Goal: Task Accomplishment & Management: Use online tool/utility

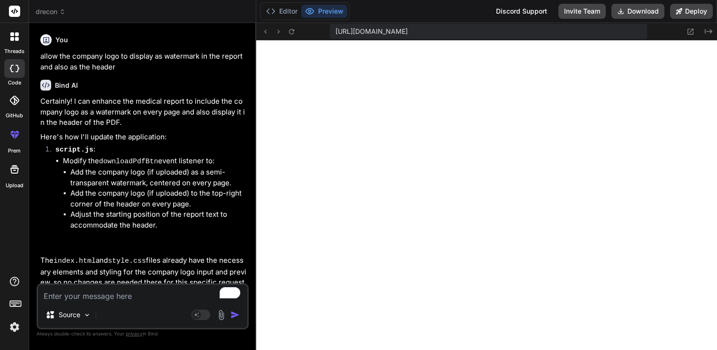
scroll to position [396, 0]
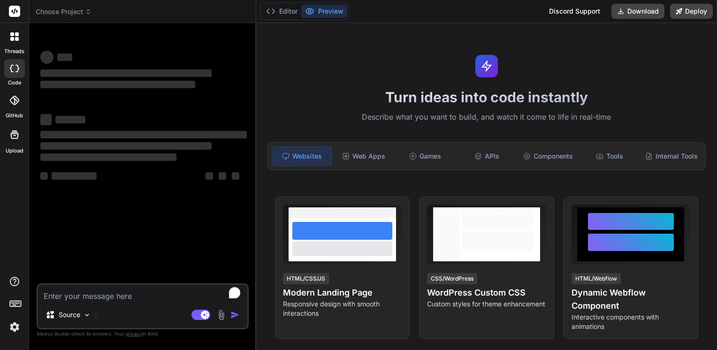
click at [18, 14] on rect at bounding box center [14, 11] width 11 height 11
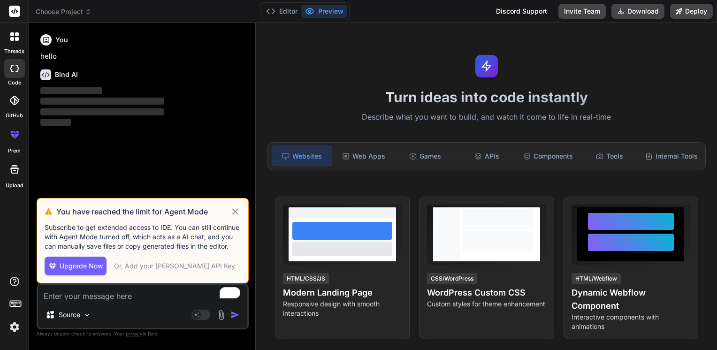
click at [66, 13] on span "Choose Project" at bounding box center [64, 11] width 56 height 9
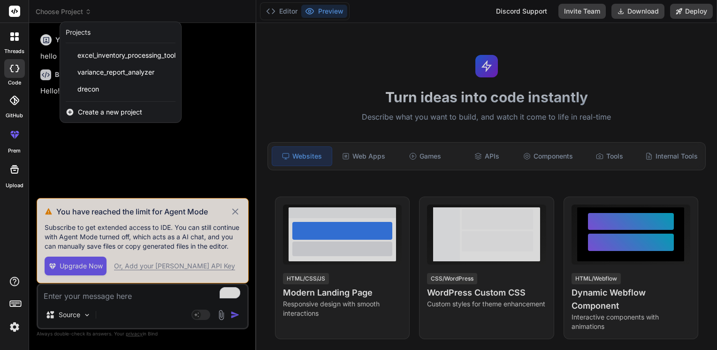
click at [100, 52] on span "excel_inventory_processing_tool" at bounding box center [126, 55] width 98 height 9
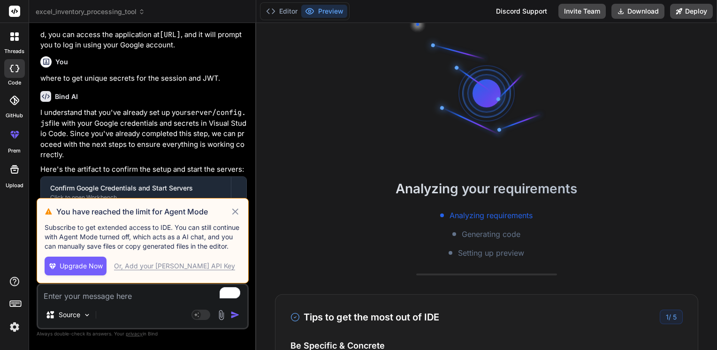
scroll to position [45, 0]
click at [144, 265] on div "Or, Add your [PERSON_NAME] API Key" at bounding box center [174, 265] width 121 height 9
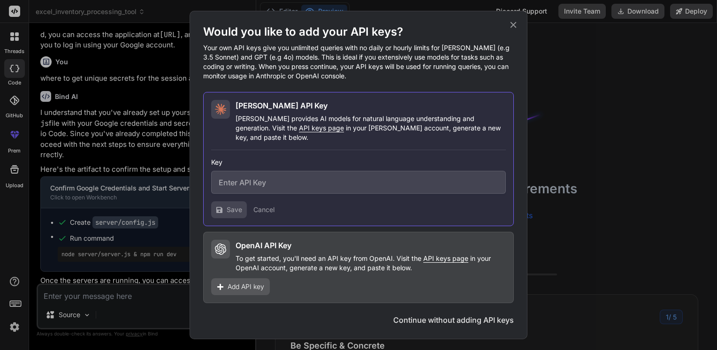
type textarea "x"
click at [514, 30] on icon at bounding box center [513, 25] width 10 height 10
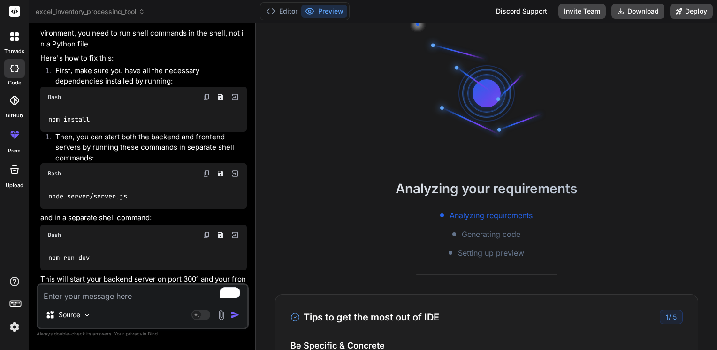
scroll to position [1916, 0]
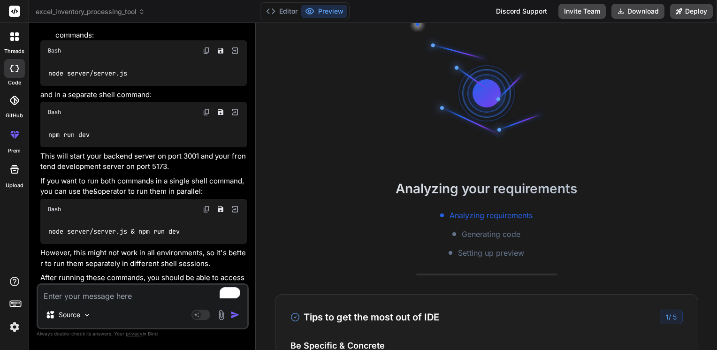
click at [101, 296] on textarea "To enrich screen reader interactions, please activate Accessibility in Grammarl…" at bounding box center [142, 293] width 209 height 17
type textarea "a"
type textarea "x"
type textarea "af"
type textarea "x"
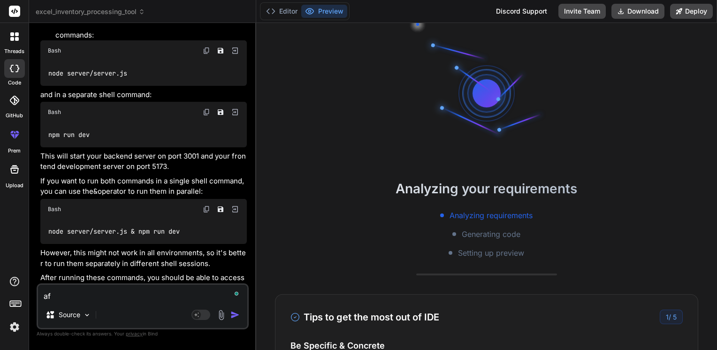
type textarea "aft"
type textarea "x"
type textarea "afte"
type textarea "x"
type textarea "after"
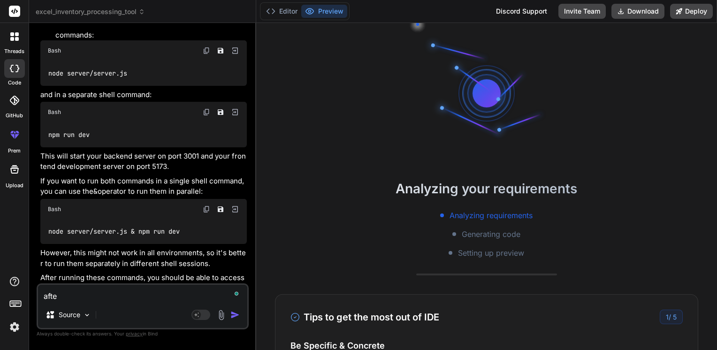
type textarea "x"
type textarea "after"
type textarea "x"
type textarea "after r"
type textarea "x"
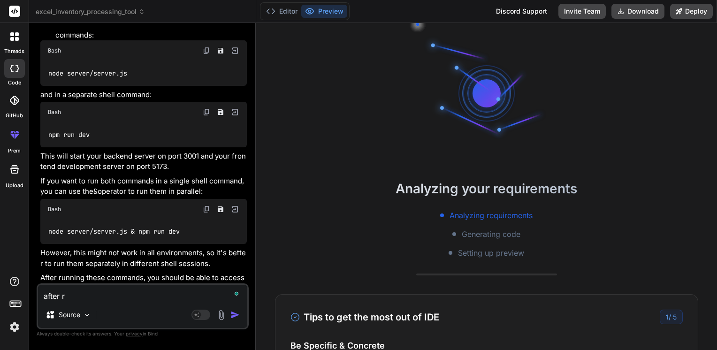
type textarea "after ru"
type textarea "x"
type textarea "after run"
type textarea "x"
type textarea "after runn"
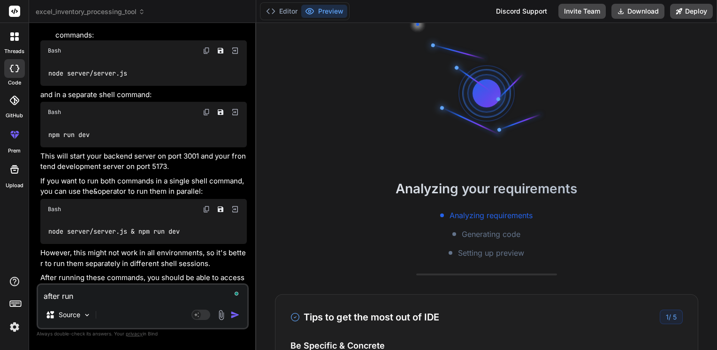
type textarea "x"
type textarea "after runni"
type textarea "x"
type textarea "after runnin"
type textarea "x"
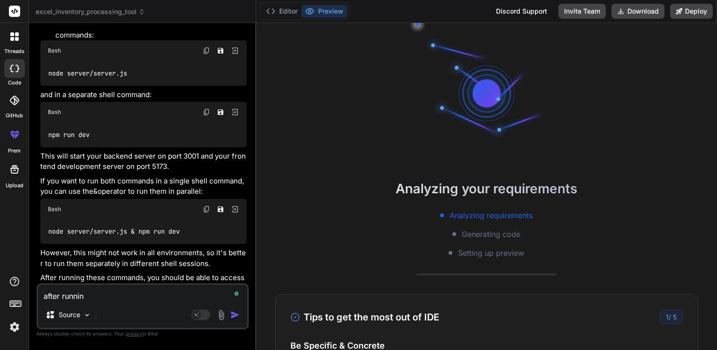
type textarea "after running"
type textarea "x"
type textarea "after running"
type textarea "x"
type textarea "after running t"
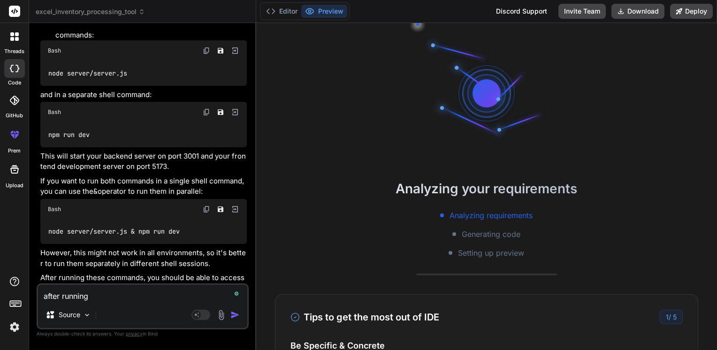
type textarea "x"
type textarea "after running th"
type textarea "x"
type textarea "after running the"
type textarea "x"
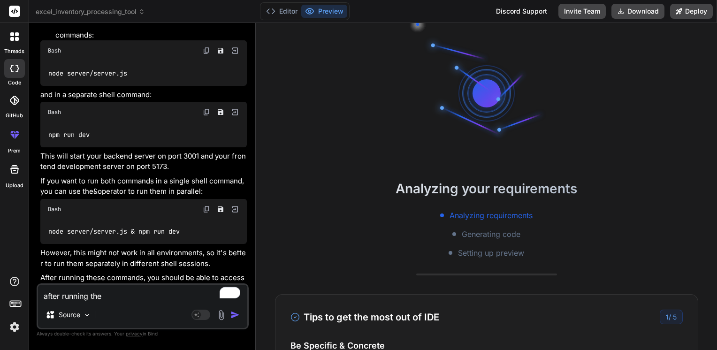
type textarea "after running the"
type textarea "x"
type textarea "after running the c"
type textarea "x"
type textarea "after running the co"
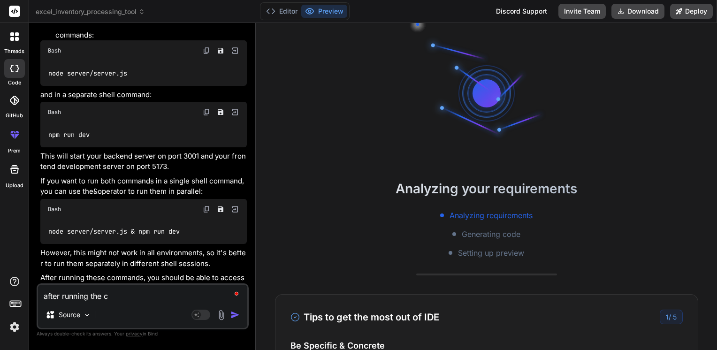
type textarea "x"
type textarea "after running the coo"
type textarea "x"
type textarea "after running the coom"
type textarea "x"
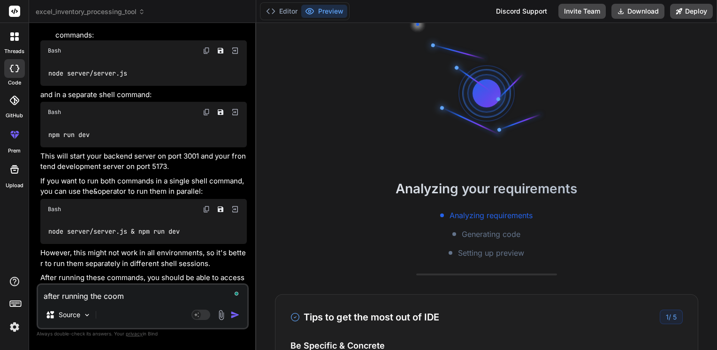
type textarea "after running the cooma"
type textarea "x"
type textarea "after running the cooman"
type textarea "x"
type textarea "after running the coomand"
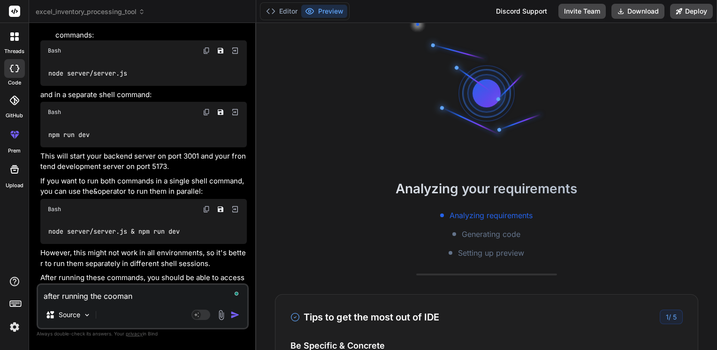
type textarea "x"
type textarea "after running the coomand"
type textarea "x"
type textarea "after running the coomand w"
type textarea "x"
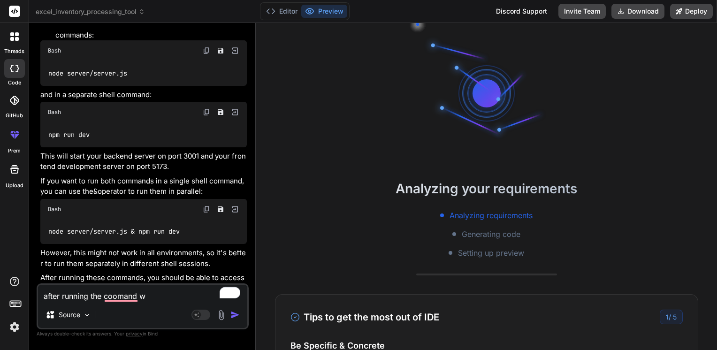
type textarea "after running the coomand wh"
type textarea "x"
type textarea "after running the coomand why"
type textarea "x"
type textarea "after running the coomand why"
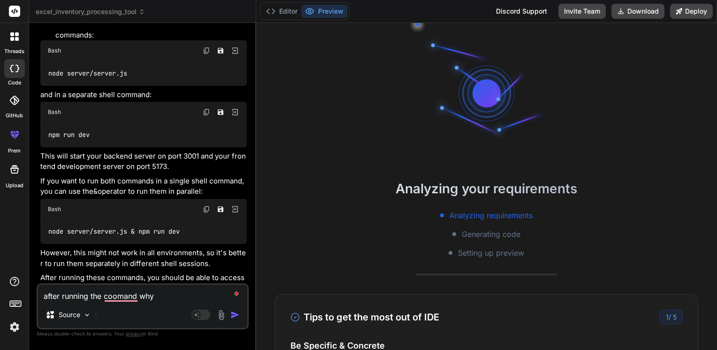
type textarea "x"
type textarea "after running the coomand why i"
type textarea "x"
type textarea "after running the coomand why is"
type textarea "x"
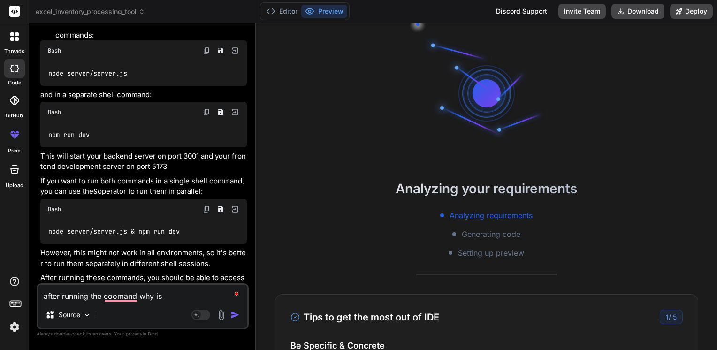
type textarea "after running the coomand why is"
type textarea "x"
type textarea "after running the coomand why is t"
type textarea "x"
type textarea "after running the coomand why is th"
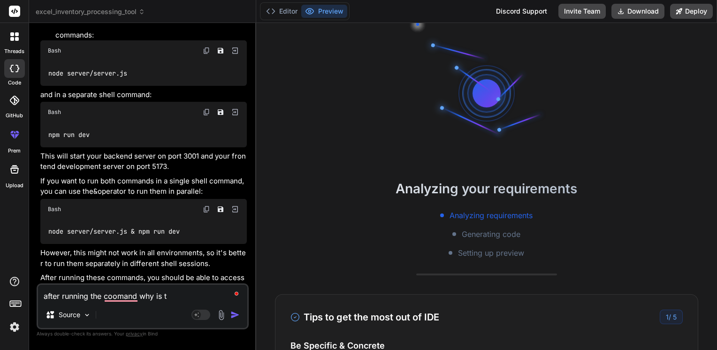
type textarea "x"
type textarea "after running the coomand why is the"
type textarea "x"
type textarea "after running the coomand why is the"
type textarea "x"
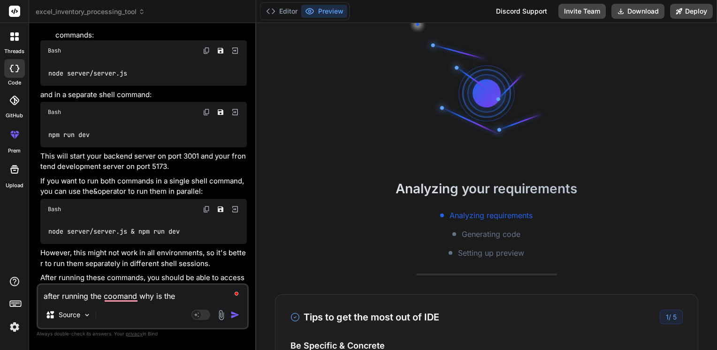
type textarea "after running the coomand why is the t"
type textarea "x"
type textarea "after running the coomand why is the to"
type textarea "x"
type textarea "after running the coomand why is the too"
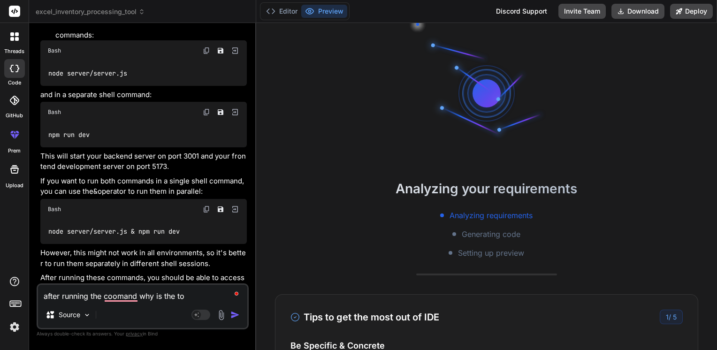
type textarea "x"
type textarea "after running the coomand why is the tool"
type textarea "x"
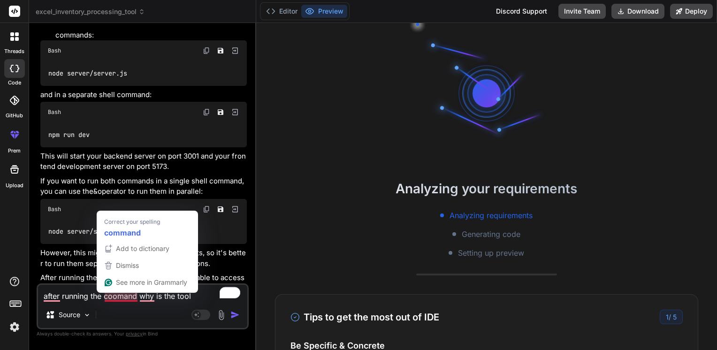
click at [116, 296] on textarea "after running the coomand why is the tool" at bounding box center [142, 293] width 209 height 17
type textarea "after running the command why is the tool"
type textarea "x"
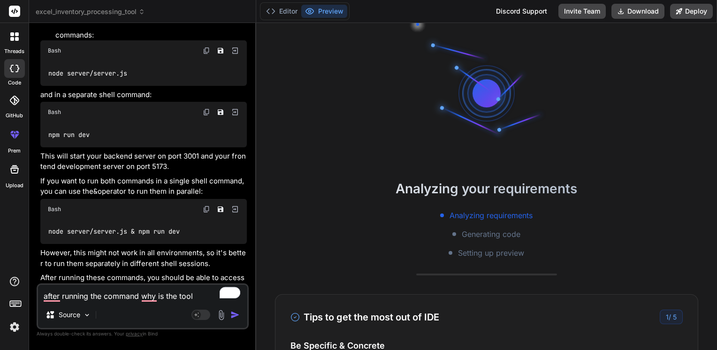
click at [201, 296] on textarea "after running the command why is the tool" at bounding box center [142, 293] width 209 height 17
type textarea "after running the command why is the tool"
type textarea "x"
type textarea "after running the command why is the tool o"
type textarea "x"
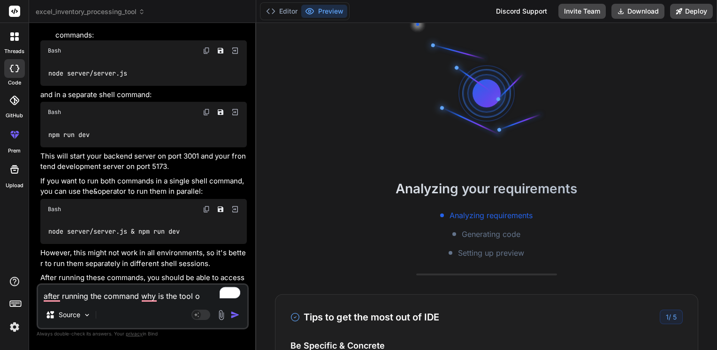
type textarea "after running the command why is the tool on"
type textarea "x"
type textarea "after running the command why is the tool onl"
type textarea "x"
type textarea "after running the command why is the tool only"
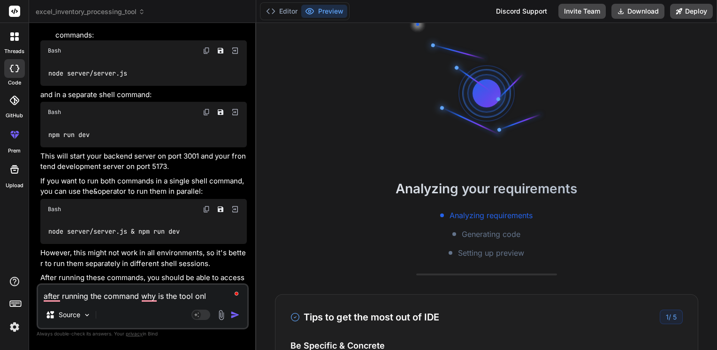
type textarea "x"
type textarea "after running the command why is the tool only"
type textarea "x"
type textarea "after running the command why is the tool only a"
type textarea "x"
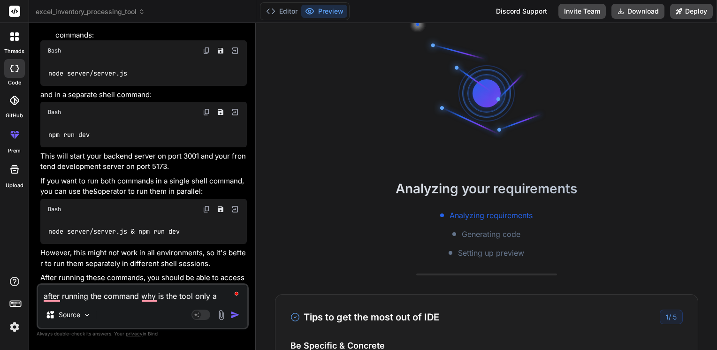
type textarea "after running the command why is the tool only an"
type textarea "x"
type textarea "after running the command why is the tool only ana"
type textarea "x"
type textarea "after running the command why is the tool only anal"
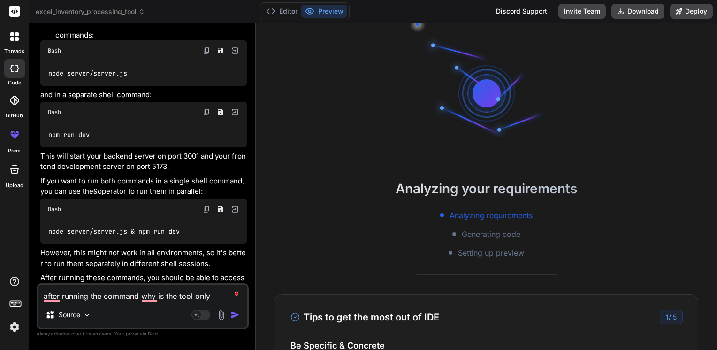
type textarea "x"
type textarea "after running the command why is the tool only analy"
type textarea "x"
type textarea "after running the command why is the tool only analys"
type textarea "x"
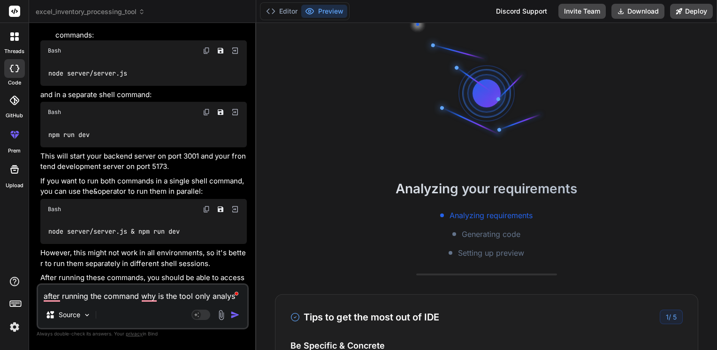
type textarea "after running the command why is the tool only analysi"
type textarea "x"
type textarea "after running the command why is the tool only analysin"
type textarea "x"
type textarea "after running the command why is the tool only analysing"
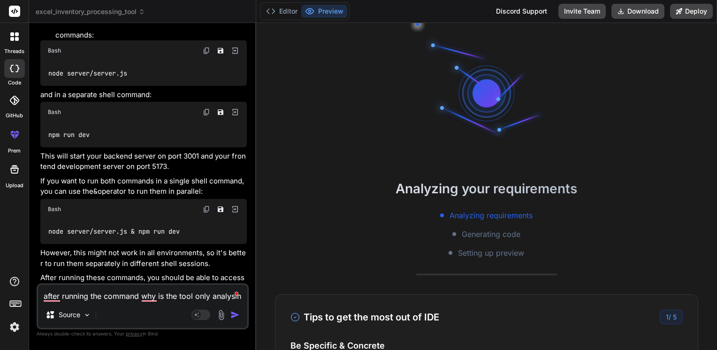
type textarea "x"
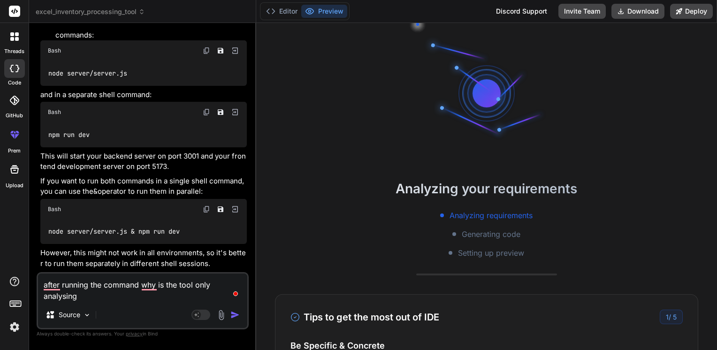
type textarea "after running the command why is the tool only analysing"
type textarea "x"
type textarea "after running the command why is the tool only analysing o"
type textarea "x"
type textarea "after running the command why is the tool only analysing on"
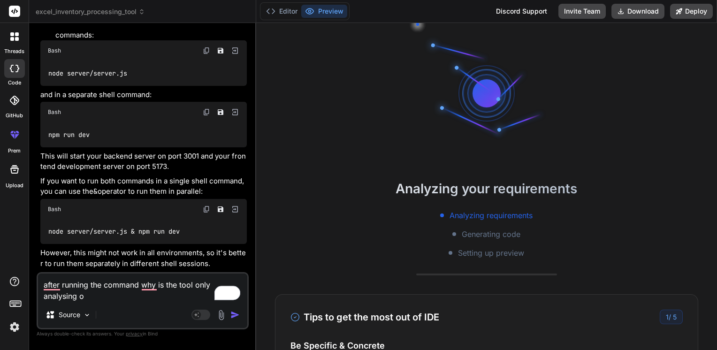
type textarea "x"
type textarea "after running the command why is the tool only analysing one"
type textarea "x"
type textarea "after running the command why is the tool only analysing one"
type textarea "x"
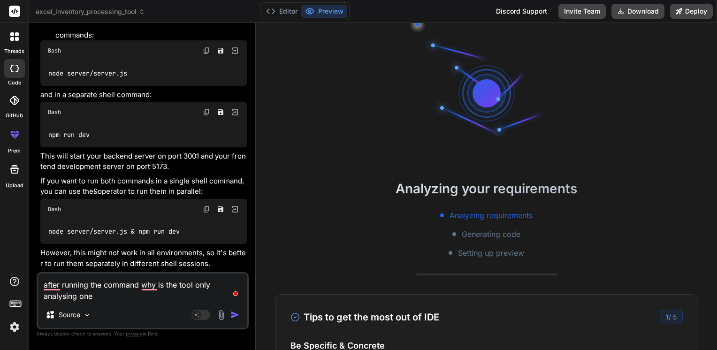
type textarea "after running the command why is the tool only analysing one m"
type textarea "x"
type textarea "after running the command why is the tool only analysing one mo"
type textarea "x"
type textarea "after running the command why is the tool only analysing one mon"
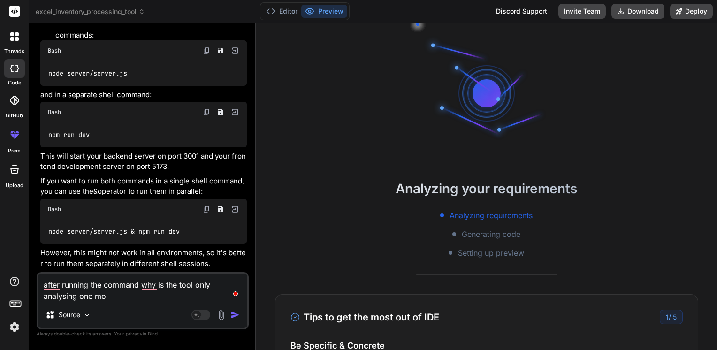
type textarea "x"
type textarea "after running the command why is the tool only analysing one mont"
type textarea "x"
type textarea "after running the command why is the tool only analysing one month"
type textarea "x"
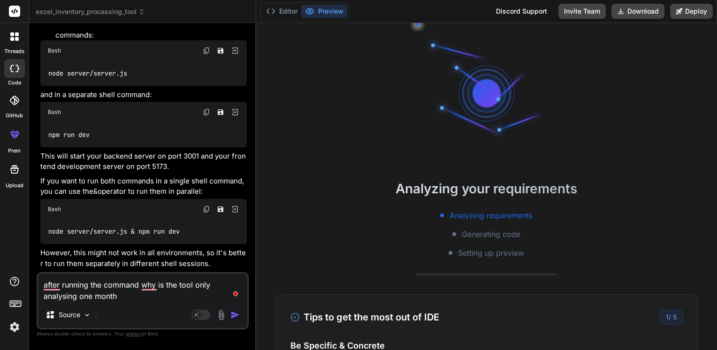
type textarea "after running the command why is the tool only analysing one month"
type textarea "x"
type textarea "after running the command why is the tool only analysing one month *"
type textarea "x"
type textarea "after running the command why is the tool only analysing one month"
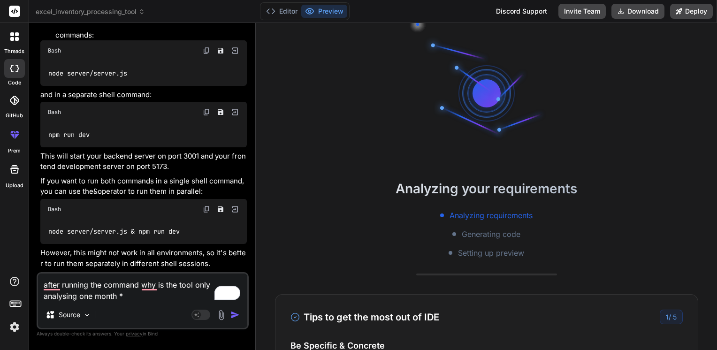
type textarea "x"
type textarea "after running the command why is the tool only analysing one month ("
type textarea "x"
type textarea "after running the command why is the tool only analysing one month (u"
type textarea "x"
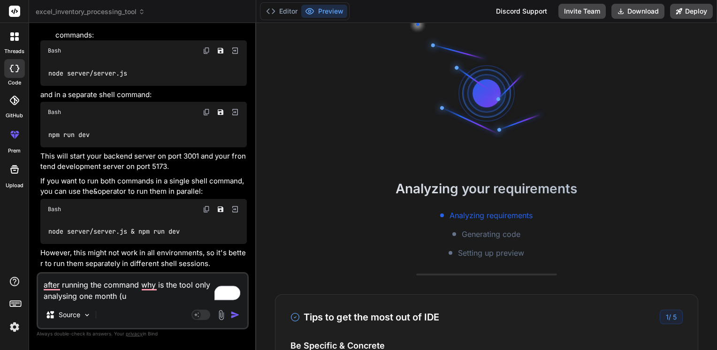
type textarea "after running the command why is the tool only analysing one month ("
type textarea "x"
type textarea "after running the command why is the tool only analysing one month (a"
type textarea "x"
type textarea "after running the command why is the tool only analysing one month (au"
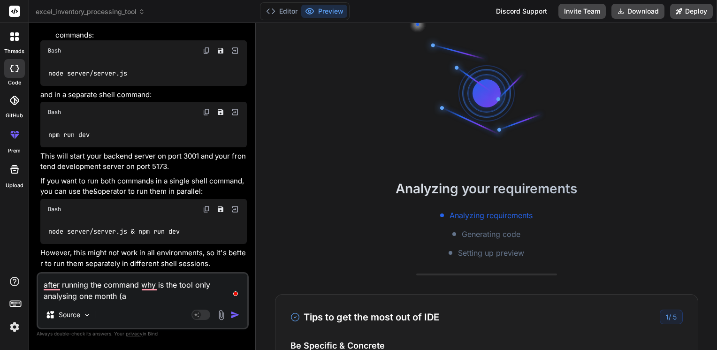
type textarea "x"
type textarea "after running the command why is the tool only analysing one month (aug"
type textarea "x"
type textarea "after running the command why is the tool only analysing one month (augu"
type textarea "x"
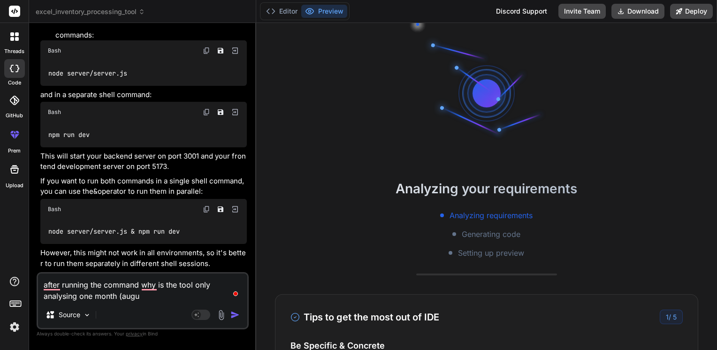
type textarea "after running the command why is the tool only analysing one month (augus"
type textarea "x"
type textarea "after running the command why is the tool only analysing one month (august"
type textarea "x"
type textarea "after running the command why is the tool only analysing one month (august)"
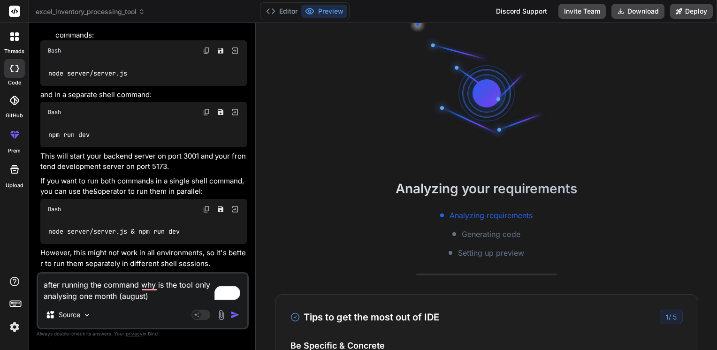
type textarea "x"
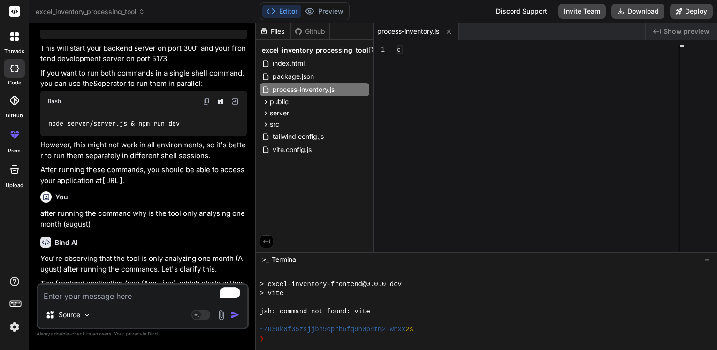
scroll to position [2024, 0]
type textarea "x"
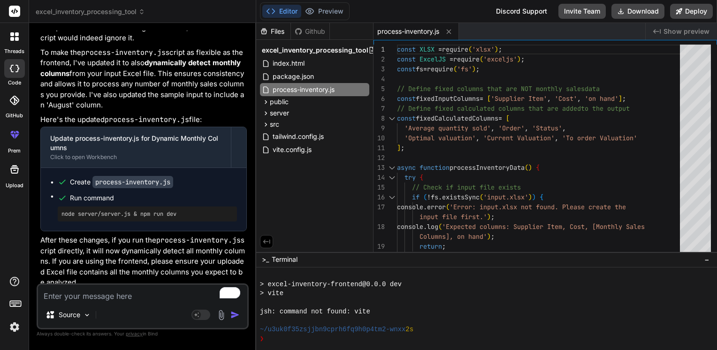
scroll to position [2548, 0]
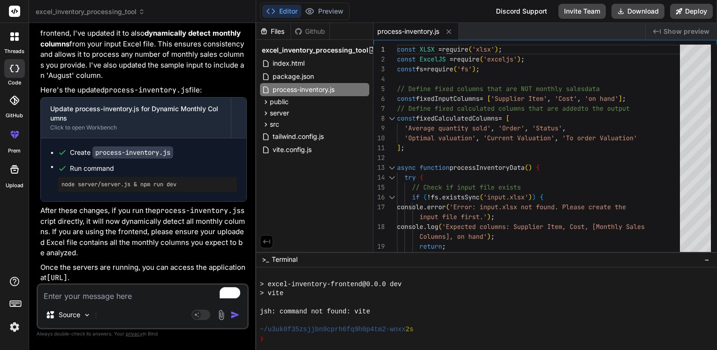
type textarea "o"
type textarea "x"
type textarea "ok"
type textarea "x"
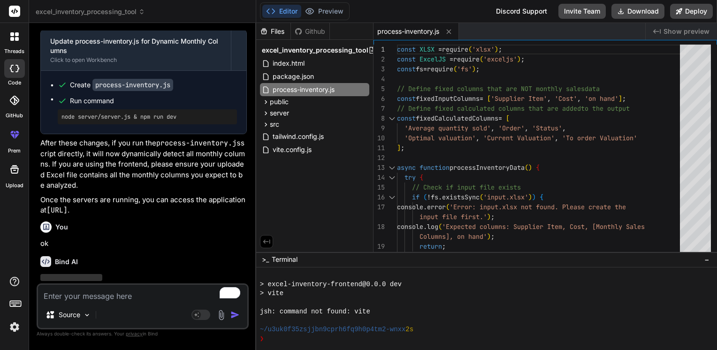
scroll to position [2645, 0]
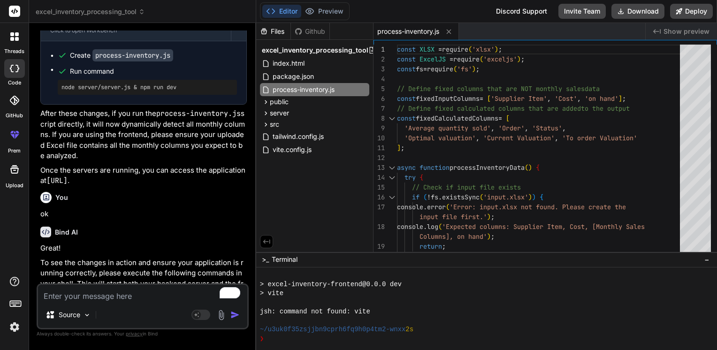
type textarea "x"
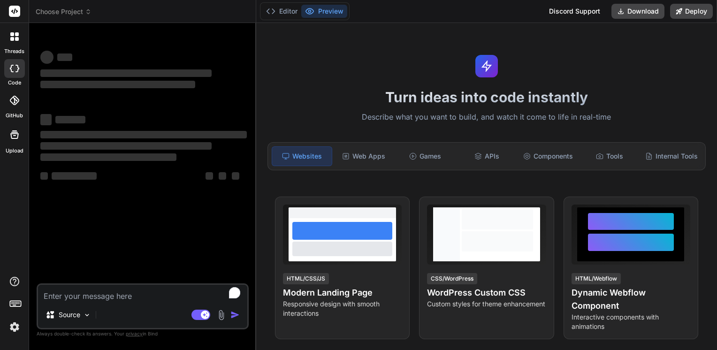
click at [89, 14] on icon at bounding box center [88, 11] width 7 height 7
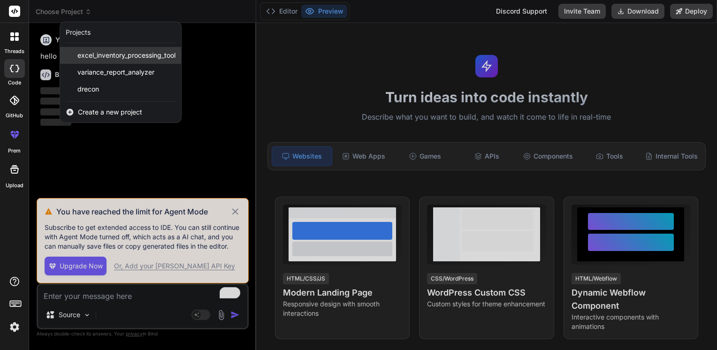
click at [123, 52] on span "excel_inventory_processing_tool" at bounding box center [126, 55] width 98 height 9
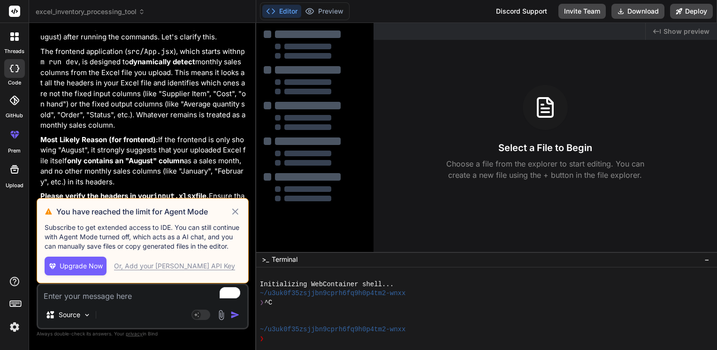
scroll to position [1721, 0]
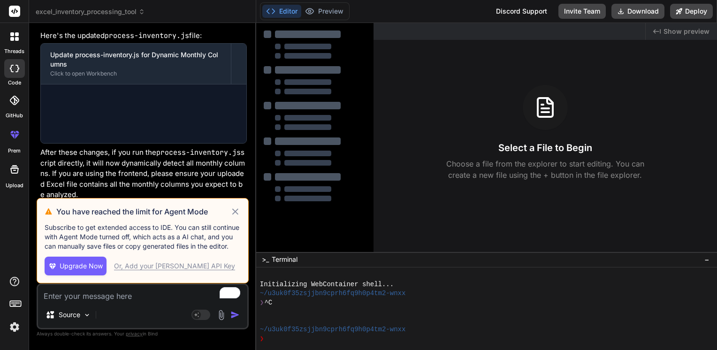
click at [235, 213] on icon at bounding box center [235, 211] width 6 height 6
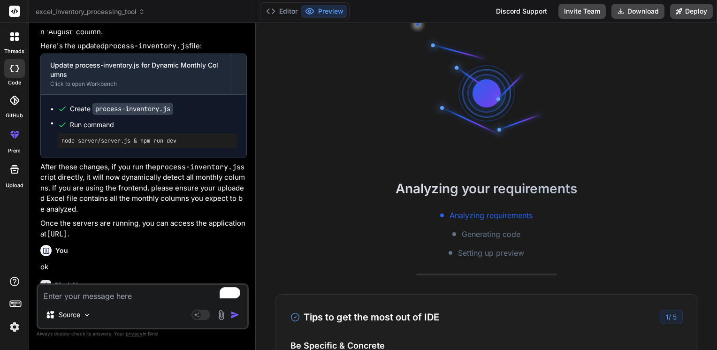
scroll to position [45, 0]
type textarea "x"
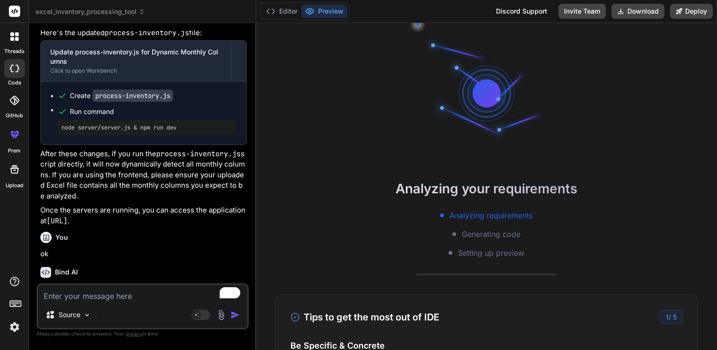
click at [100, 295] on textarea "To enrich screen reader interactions, please activate Accessibility in Grammarl…" at bounding box center [142, 293] width 209 height 17
click at [82, 296] on textarea "To enrich screen reader interactions, please activate Accessibility in Grammarl…" at bounding box center [142, 293] width 209 height 17
type textarea "r"
type textarea "x"
type textarea "re"
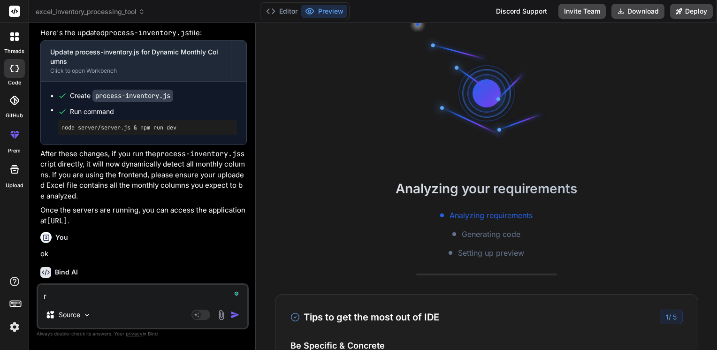
type textarea "x"
type textarea "res"
type textarea "x"
type textarea "rest"
type textarea "x"
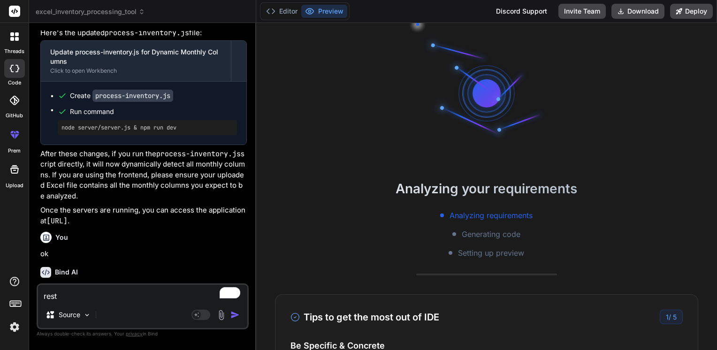
type textarea "resto"
type textarea "x"
type textarea "restor"
type textarea "x"
type textarea "restore"
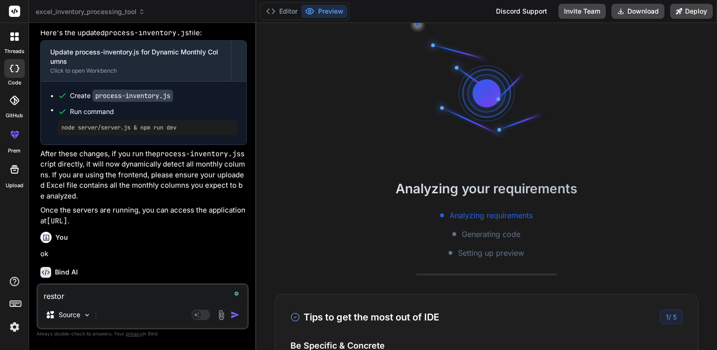
type textarea "x"
type textarea "restore"
type textarea "x"
type textarea "restore t"
type textarea "x"
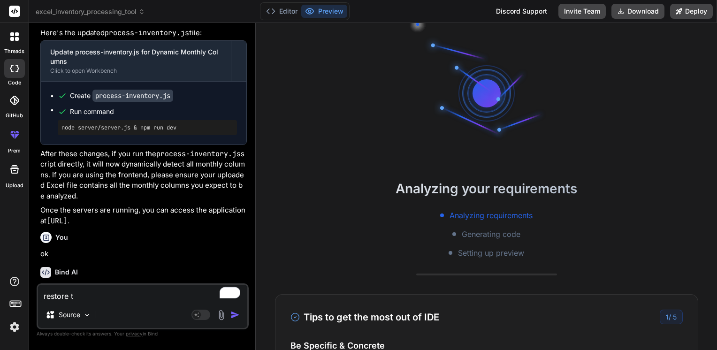
type textarea "restore th"
type textarea "x"
type textarea "restore the"
type textarea "x"
type textarea "restore the"
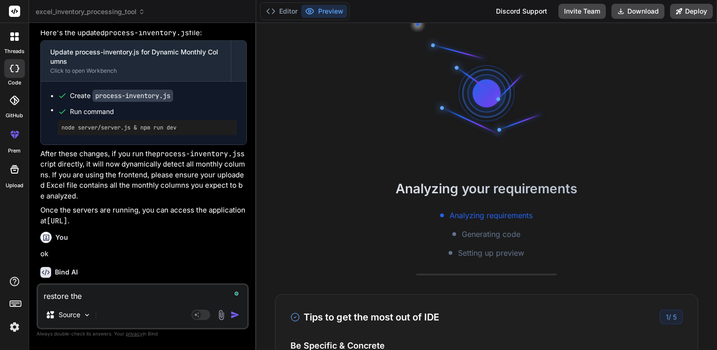
type textarea "x"
type textarea "restore the a"
type textarea "x"
type textarea "restore the ap"
type textarea "x"
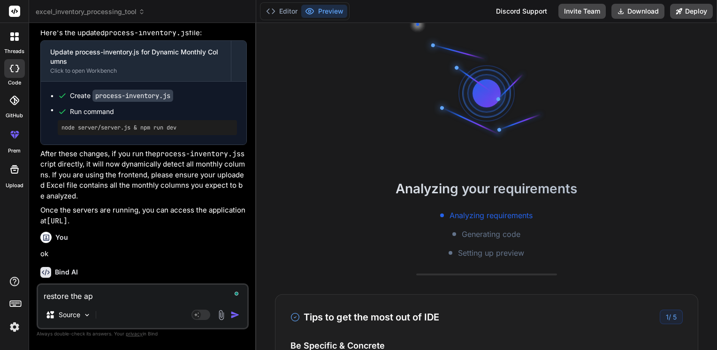
type textarea "restore the app"
type textarea "x"
type textarea "restore the app"
type textarea "x"
type textarea "restore the app t"
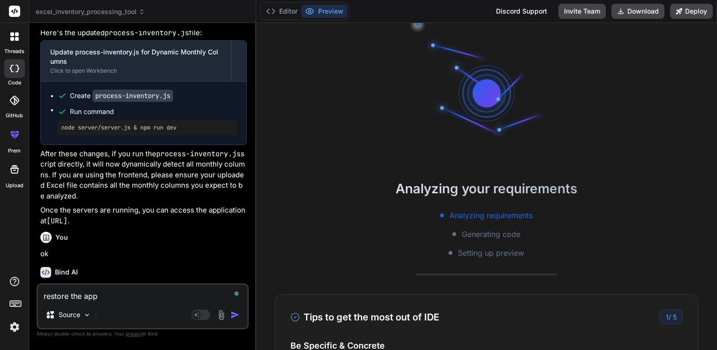
type textarea "x"
type textarea "restore the app to"
type textarea "x"
type textarea "restore the app to"
type textarea "x"
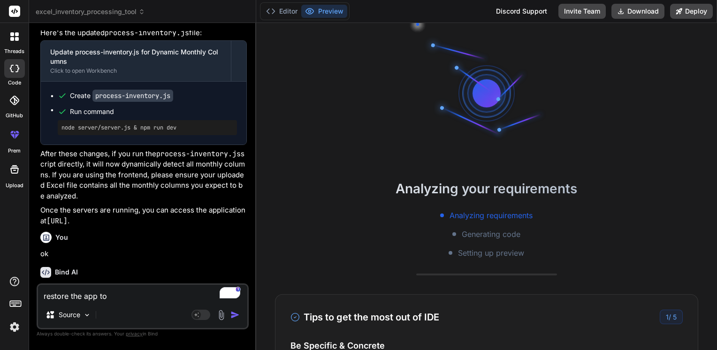
type textarea "restore the app to t"
type textarea "x"
type textarea "restore the app to th"
type textarea "x"
type textarea "restore the app to the"
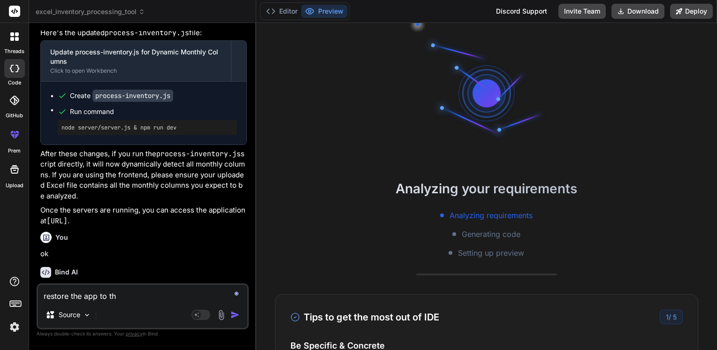
type textarea "x"
type textarea "restore the app to the"
type textarea "x"
type textarea "restore the app to the p"
type textarea "x"
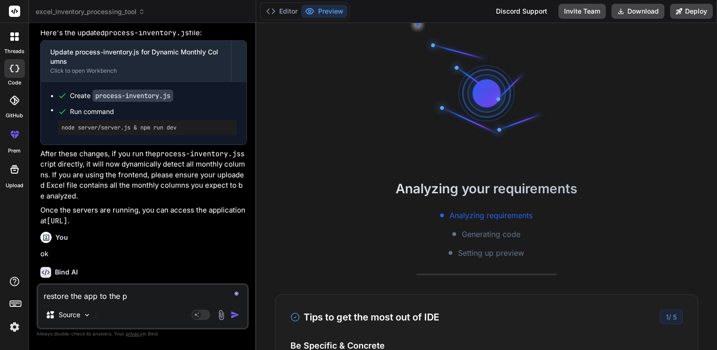
type textarea "restore the app to the pr"
type textarea "x"
type textarea "restore the app to the pre"
type textarea "x"
type textarea "restore the app to the prev"
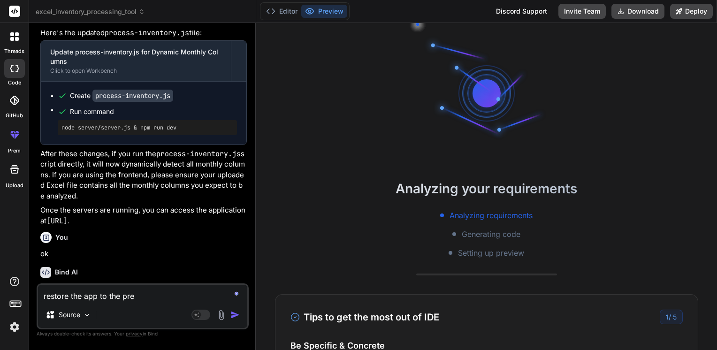
type textarea "x"
type textarea "restore the app to the previ"
type textarea "x"
type textarea "restore the app to the previo"
type textarea "x"
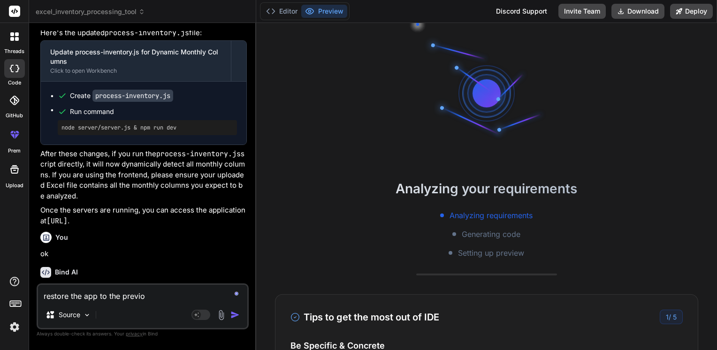
type textarea "restore the app to the previou"
type textarea "x"
type textarea "restore the app to the previous"
type textarea "x"
type textarea "restore the app to the previous"
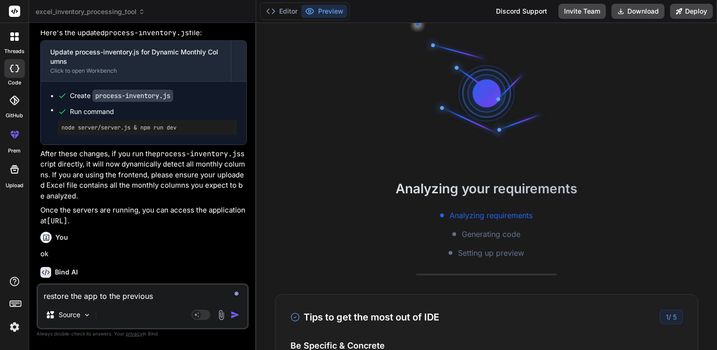
type textarea "x"
type textarea "restore the app to the previous v"
type textarea "x"
type textarea "restore the app to the previous ve"
type textarea "x"
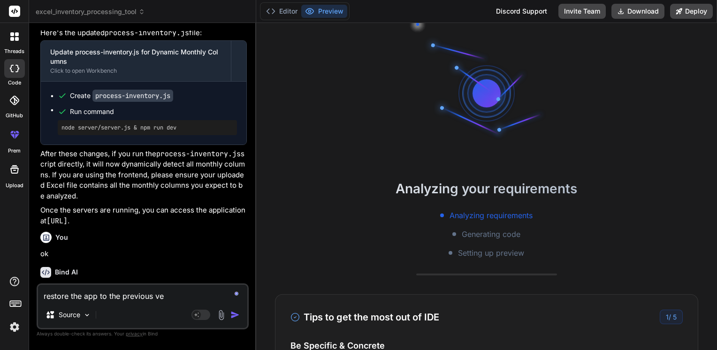
type textarea "restore the app to the previous ver"
type textarea "x"
type textarea "restore the app to the previous vers"
type textarea "x"
type textarea "restore the app to the previous versi"
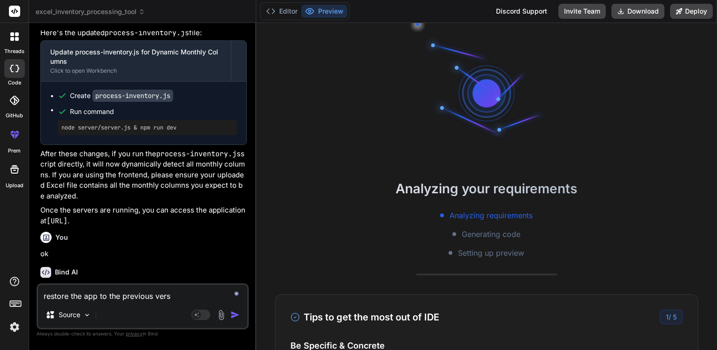
type textarea "x"
type textarea "restore the app to the previous versio"
type textarea "x"
type textarea "restore the app to the previous version"
type textarea "x"
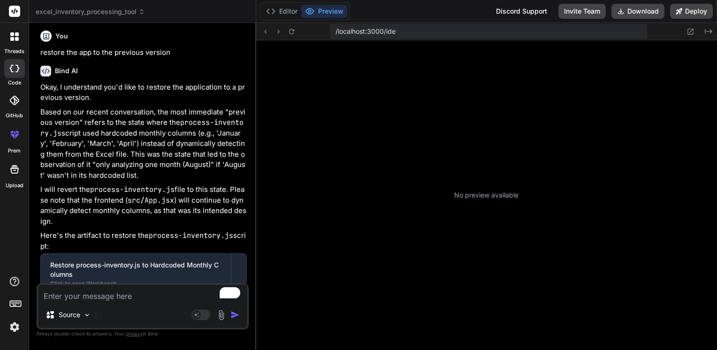
scroll to position [296, 0]
type textarea "x"
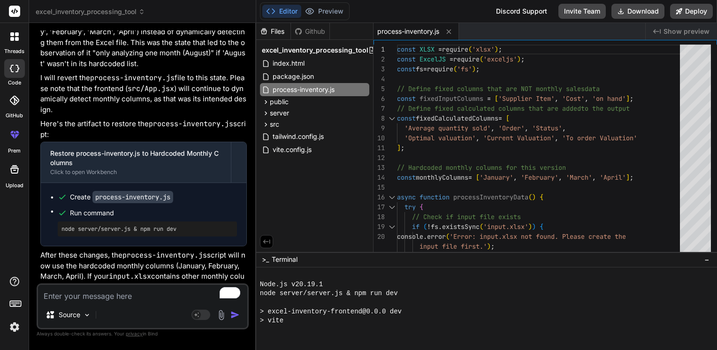
scroll to position [2159, 0]
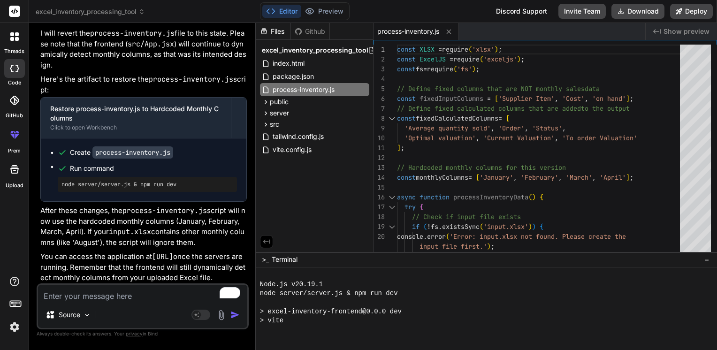
click at [79, 291] on textarea "To enrich screen reader interactions, please activate Accessibility in Grammarl…" at bounding box center [142, 293] width 209 height 17
type textarea "i"
type textarea "x"
type textarea "in"
type textarea "x"
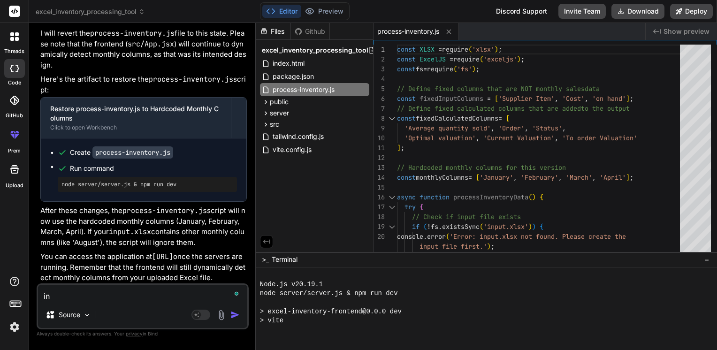
type textarea "inc"
type textarea "x"
type textarea "incl"
type textarea "x"
type textarea "inclu"
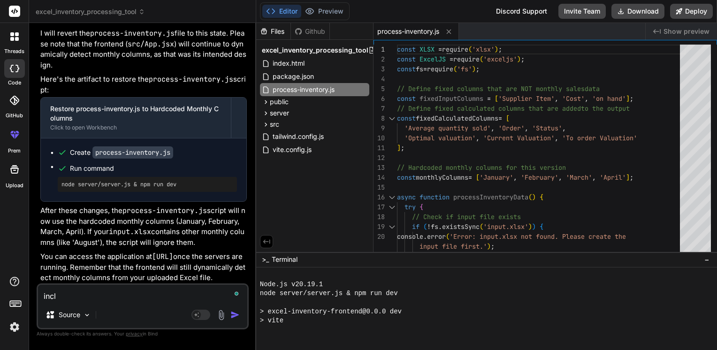
type textarea "x"
type textarea "includ"
type textarea "x"
type textarea "include"
type textarea "x"
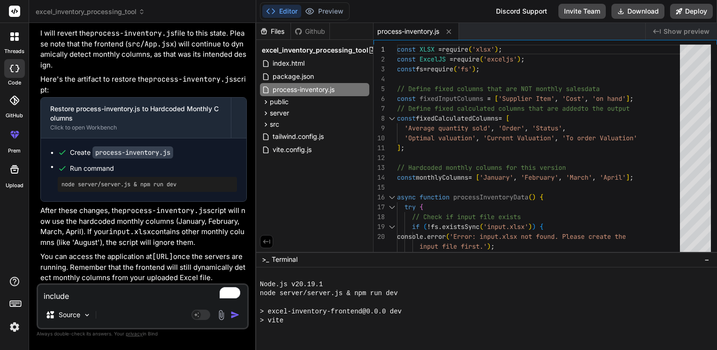
type textarea "includ"
type textarea "x"
type textarea "inclu"
type textarea "x"
type textarea "incl"
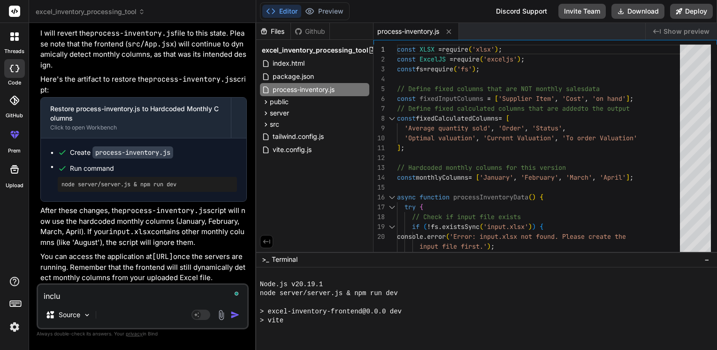
type textarea "x"
type textarea "inc"
type textarea "x"
type textarea "in"
type textarea "x"
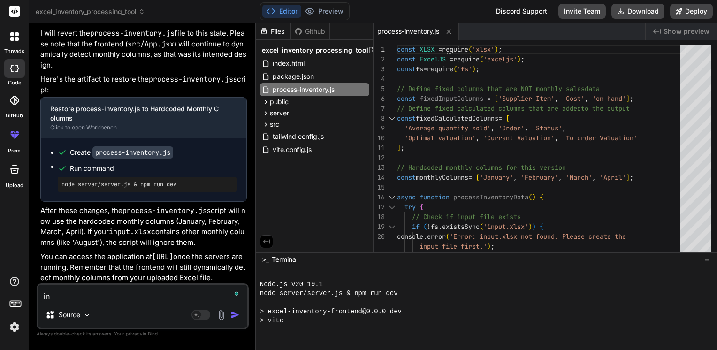
type textarea "i"
type textarea "x"
type textarea "d"
type textarea "x"
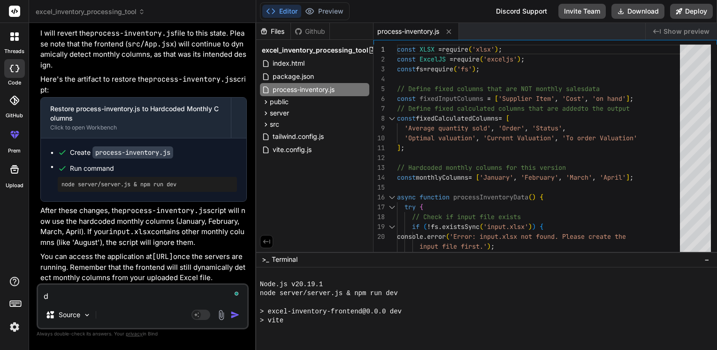
type textarea "de"
type textarea "x"
type textarea "det"
type textarea "x"
type textarea "de"
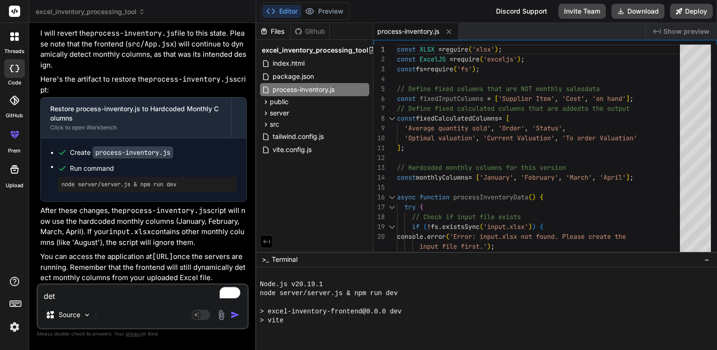
type textarea "x"
type textarea "d"
type textarea "x"
type textarea "n"
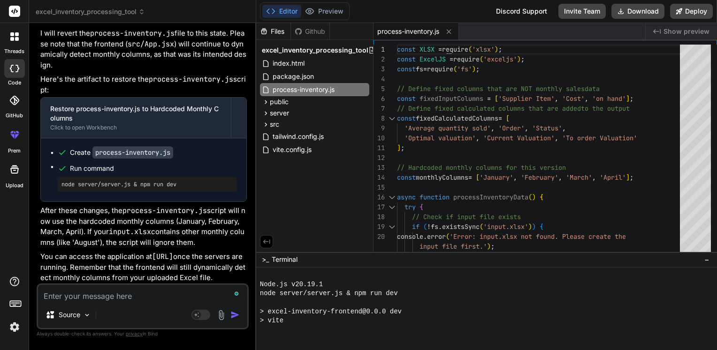
type textarea "x"
type textarea "no"
type textarea "x"
type textarea "not"
type textarea "x"
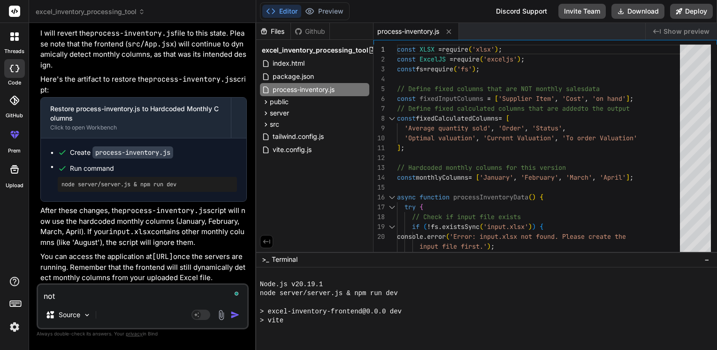
type textarea "not"
type textarea "x"
type textarea "not r"
type textarea "x"
type textarea "not re"
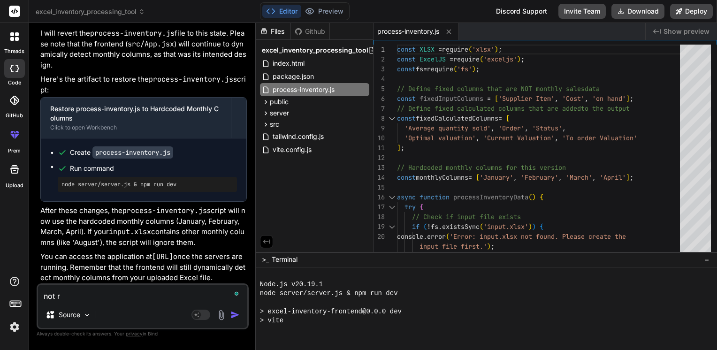
type textarea "x"
type textarea "not rea"
type textarea "x"
type textarea "not real"
type textarea "x"
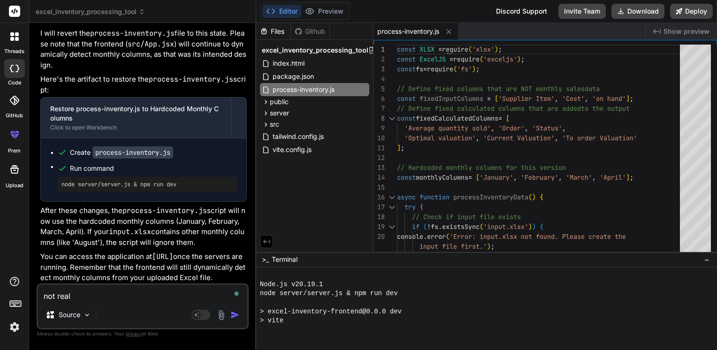
type textarea "not reall"
type textarea "x"
type textarea "not really"
type textarea "x"
type textarea "not really,"
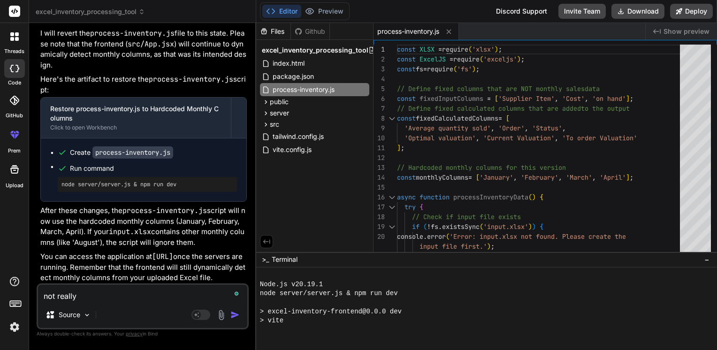
type textarea "x"
type textarea "not really,k"
type textarea "x"
type textarea "not really,ki"
type textarea "x"
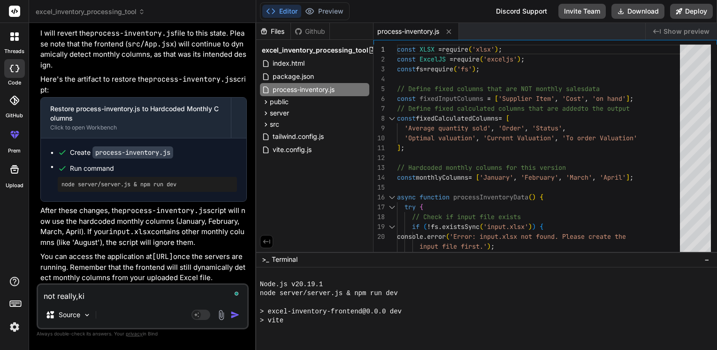
type textarea "not really,kin"
type textarea "x"
type textarea "not really,kind"
type textarea "x"
type textarea "not really,kindl"
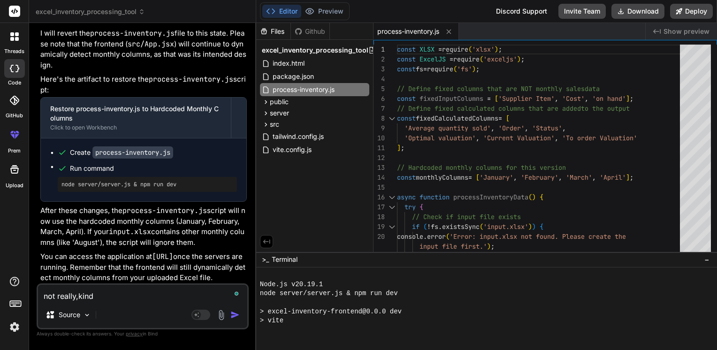
type textarea "x"
type textarea "not really,kindly"
type textarea "x"
type textarea "not really,kindly"
type textarea "x"
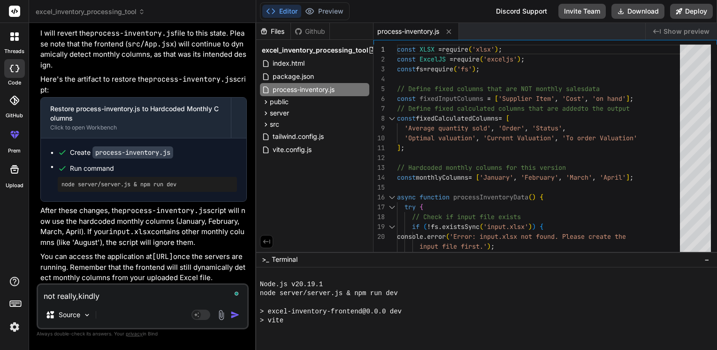
type textarea "not really,kindly d"
type textarea "x"
type textarea "not really,kindly de"
type textarea "x"
type textarea "not really,kindly det"
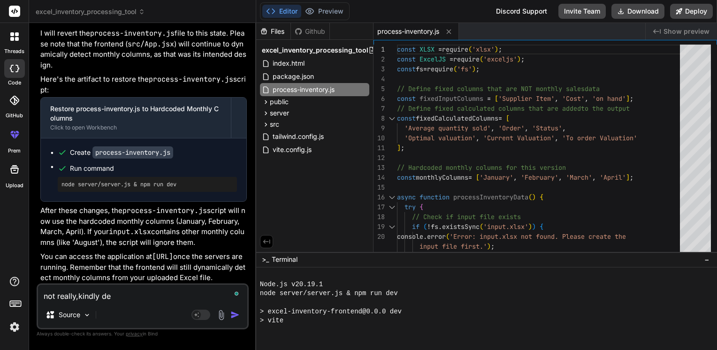
type textarea "x"
type textarea "not really,kindly dete"
type textarea "x"
type textarea "not really,kindly detec"
type textarea "x"
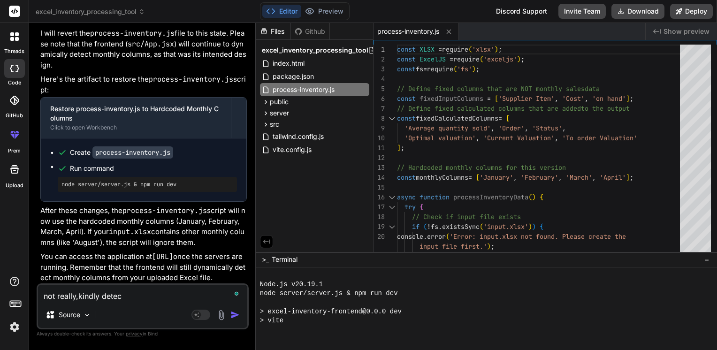
type textarea "not really,kindly detect"
type textarea "x"
type textarea "not really,kindly detect"
type textarea "x"
type textarea "not really,kindly detect a"
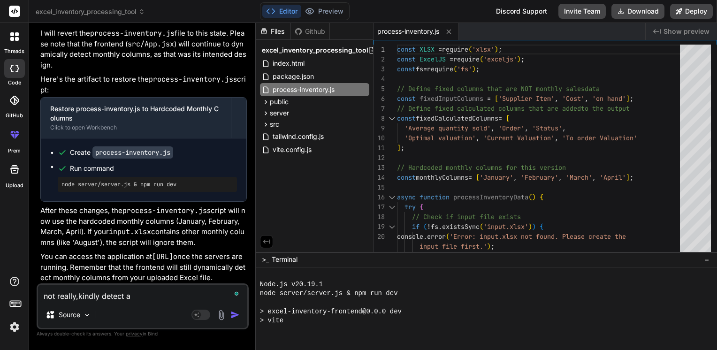
type textarea "x"
type textarea "not really,kindly detect al"
type textarea "x"
type textarea "not really,kindly detect all"
type textarea "x"
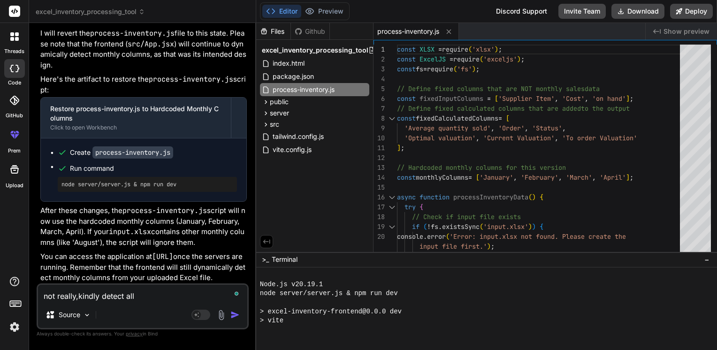
type textarea "not really,kindly detect all"
type textarea "x"
type textarea "not really,kindly detect all c"
type textarea "x"
type textarea "not really,kindly detect all co"
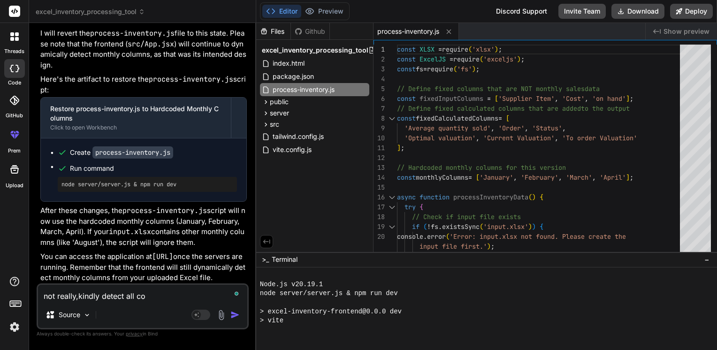
type textarea "x"
type textarea "not really,kindly detect all col"
type textarea "x"
type textarea "not really,kindly detect all co"
type textarea "x"
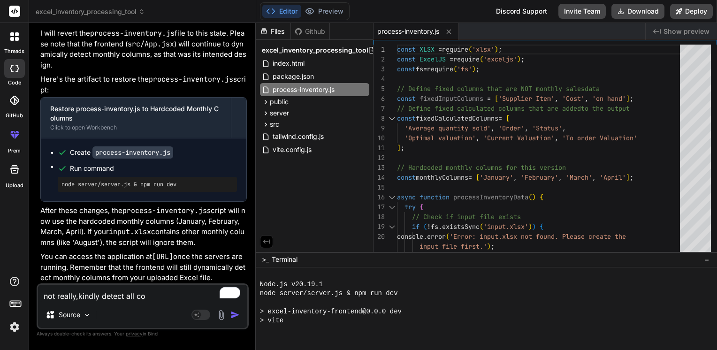
type textarea "not really,kindly detect all c"
type textarea "x"
type textarea "not really,kindly detect all"
type textarea "x"
type textarea "not really,kindly detect all"
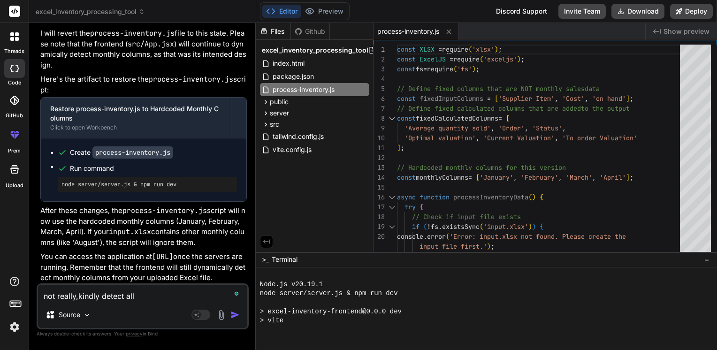
type textarea "x"
type textarea "not really,kindly detect al"
type textarea "x"
type textarea "not really,kindly detect a"
type textarea "x"
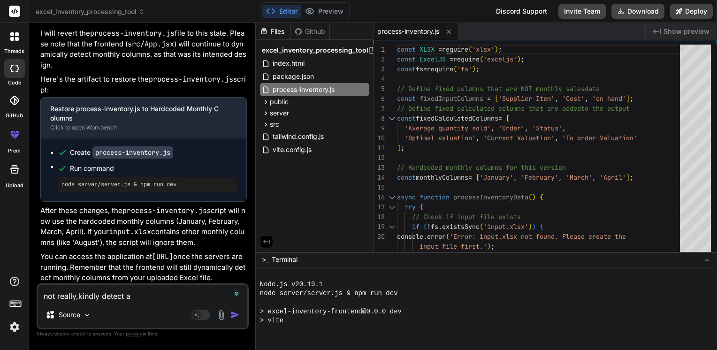
type textarea "not really,kindly detect"
type textarea "x"
type textarea "not really,kindly detect a"
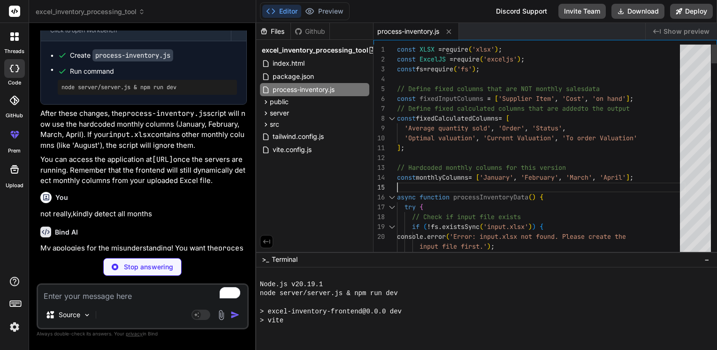
scroll to position [0, 0]
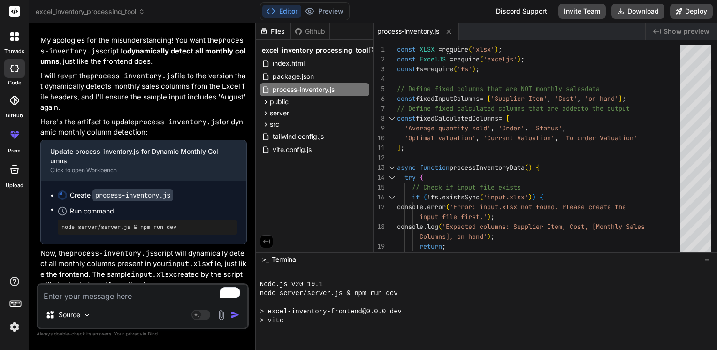
scroll to position [2496, 0]
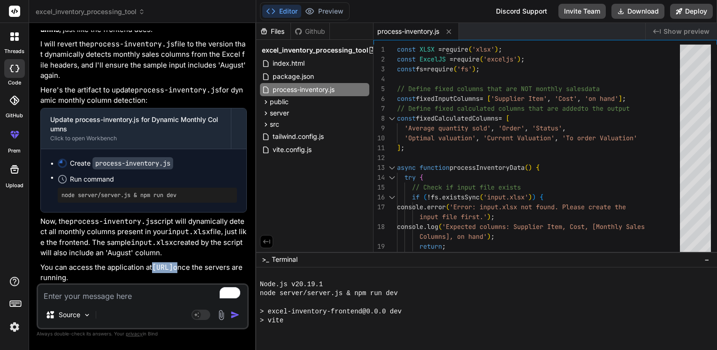
drag, startPoint x: 244, startPoint y: 267, endPoint x: 156, endPoint y: 266, distance: 88.2
click at [156, 266] on p "You can access the application at http://localhost:5173 once the servers are ru…" at bounding box center [143, 272] width 206 height 21
copy p "[URL]"
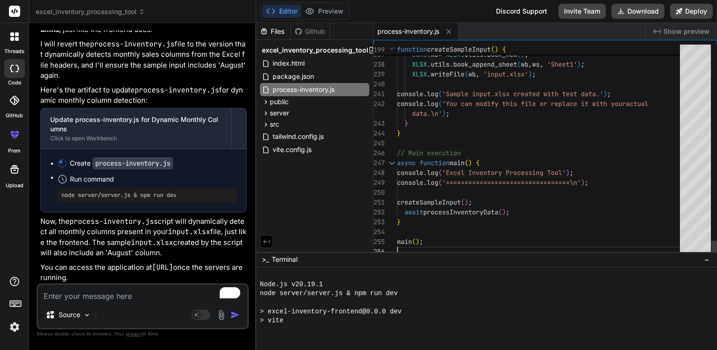
scroll to position [0, 0]
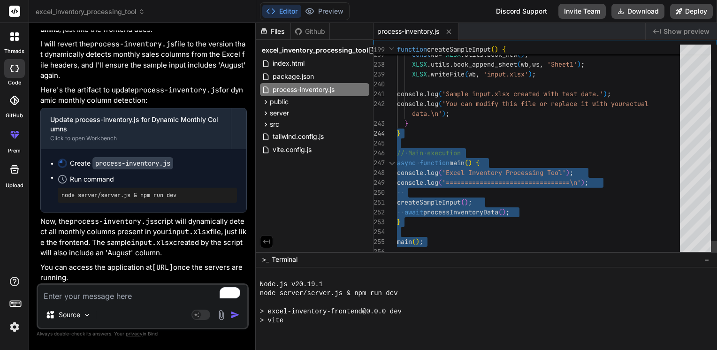
drag, startPoint x: 432, startPoint y: 243, endPoint x: 395, endPoint y: 122, distance: 126.1
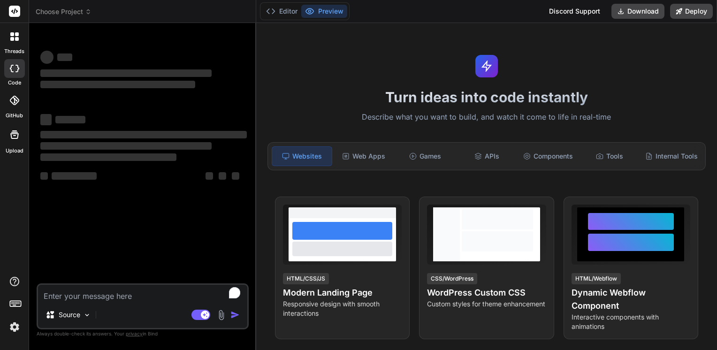
click at [88, 12] on icon at bounding box center [88, 11] width 7 height 7
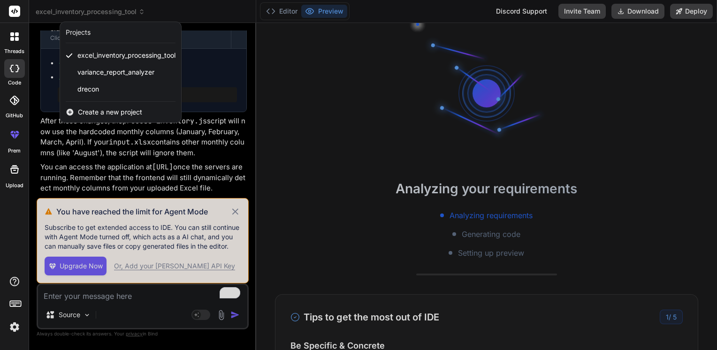
scroll to position [9, 0]
click at [236, 213] on div at bounding box center [358, 175] width 717 height 350
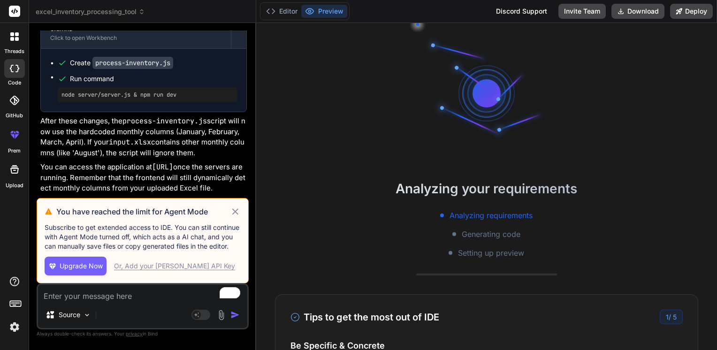
click at [236, 213] on icon at bounding box center [235, 211] width 6 height 6
type textarea "x"
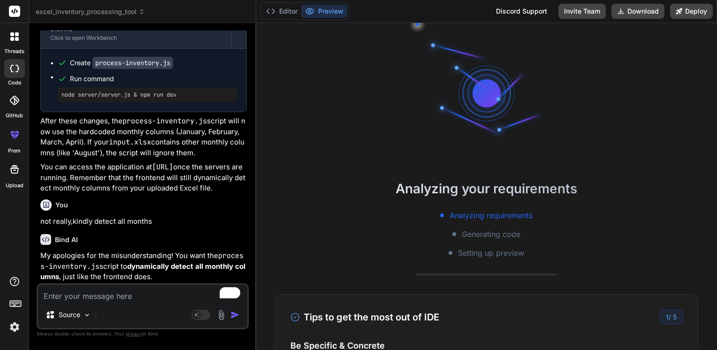
scroll to position [1848, 0]
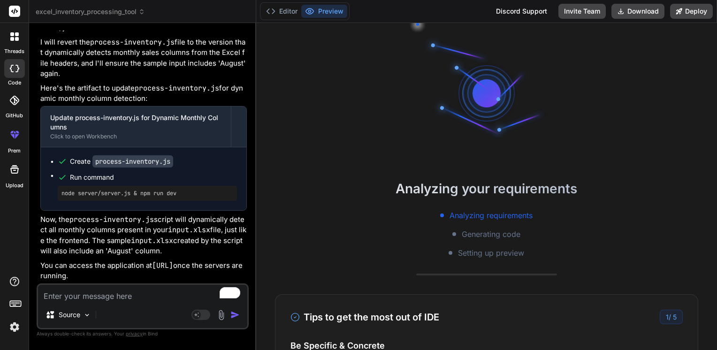
click at [83, 299] on textarea "To enrich screen reader interactions, please activate Accessibility in Grammarl…" at bounding box center [142, 293] width 209 height 17
click at [83, 291] on textarea "To enrich screen reader interactions, please activate Accessibility in Grammarl…" at bounding box center [142, 293] width 209 height 17
click at [154, 294] on textarea "To enrich screen reader interactions, please activate Accessibility in Grammarl…" at bounding box center [142, 293] width 209 height 17
type textarea "w"
type textarea "x"
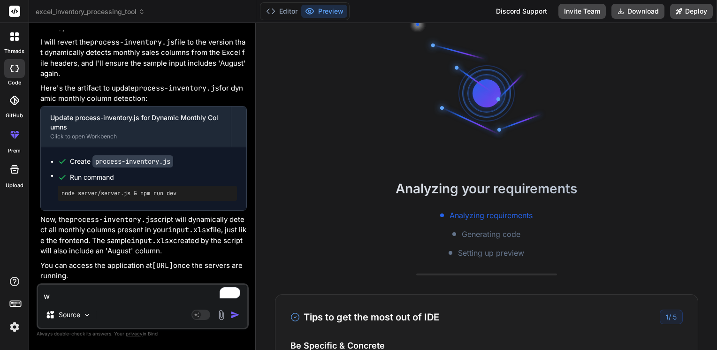
type textarea "wh"
type textarea "x"
type textarea "why"
type textarea "x"
type textarea "why"
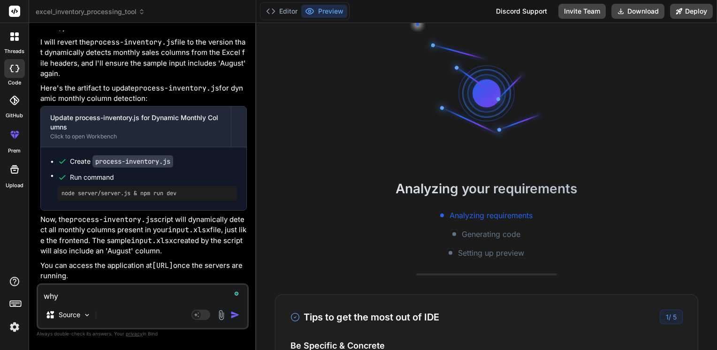
type textarea "x"
type textarea "why a"
type textarea "x"
type textarea "why ar"
type textarea "x"
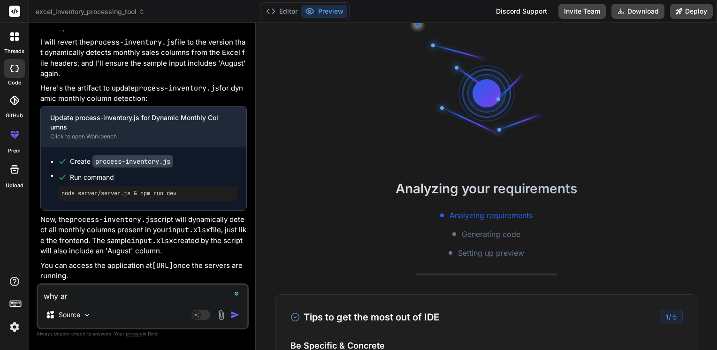
type textarea "why are"
type textarea "x"
type textarea "why are"
type textarea "x"
type textarea "why are s"
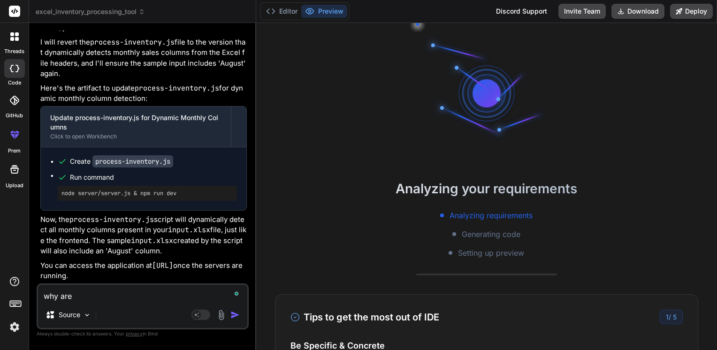
type textarea "x"
type textarea "why are so"
type textarea "x"
type textarea "why are som"
type textarea "x"
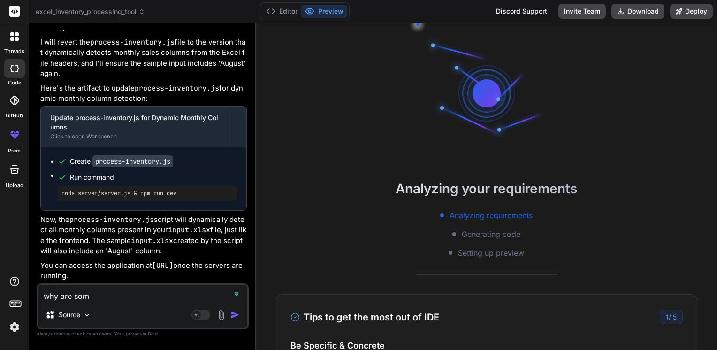
type textarea "why are some"
type textarea "x"
type textarea "why are some"
type textarea "x"
type textarea "why are some c"
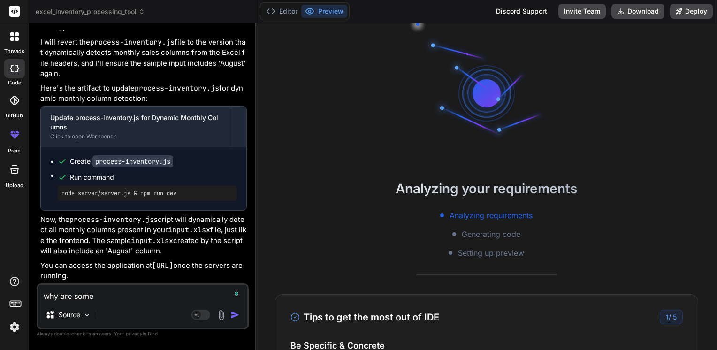
type textarea "x"
type textarea "why are some co"
type textarea "x"
type textarea "why are some col"
type textarea "x"
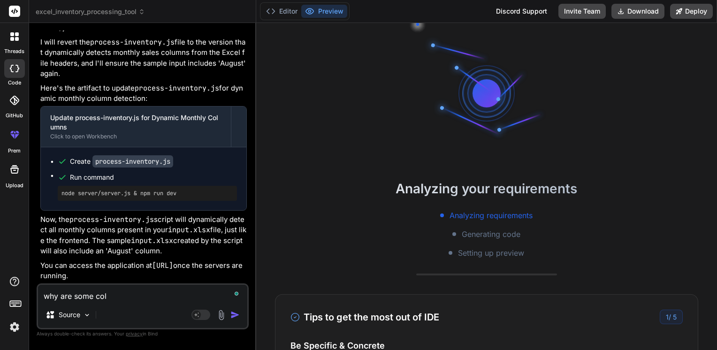
type textarea "why are some colu"
type textarea "x"
type textarea "why are some colum"
type textarea "x"
type textarea "why are some column"
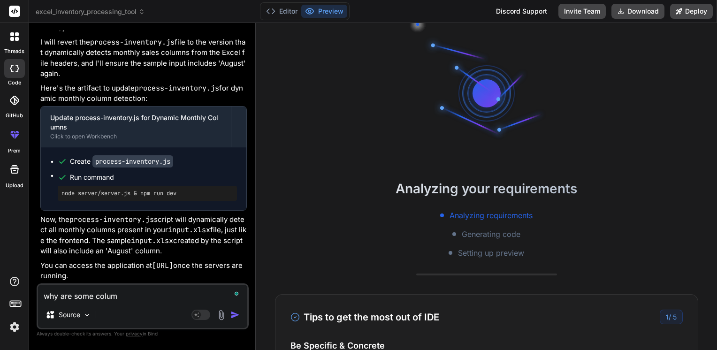
type textarea "x"
type textarea "why are some columns"
type textarea "x"
type textarea "why are some columns"
type textarea "x"
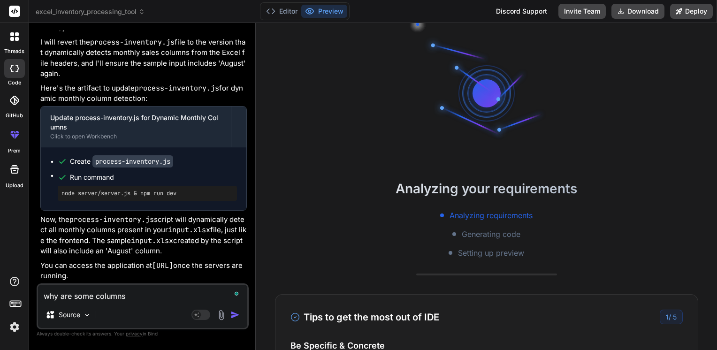
type textarea "why are some columns d"
type textarea "x"
type textarea "why are some columns du"
type textarea "x"
type textarea "why are some columns dup"
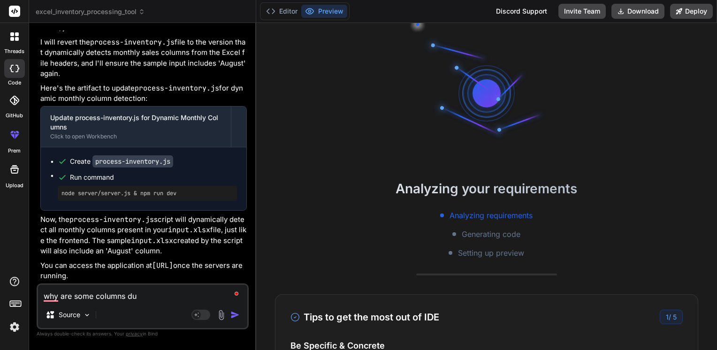
type textarea "x"
type textarea "why are some columns dupi"
type textarea "x"
type textarea "why are some columns dupil"
type textarea "x"
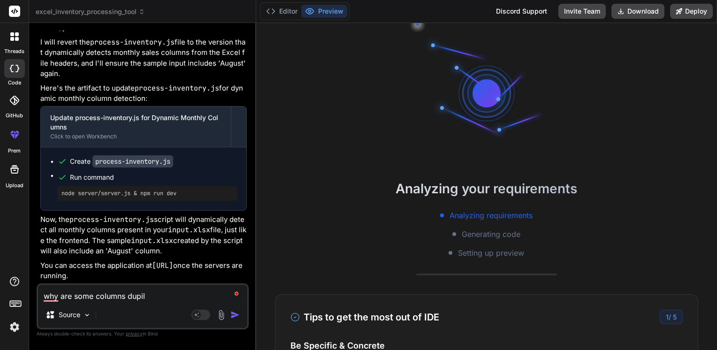
type textarea "why are some columns dupili"
type textarea "x"
type textarea "why are some columns dupilic"
type textarea "x"
type textarea "why are some columns dupilica"
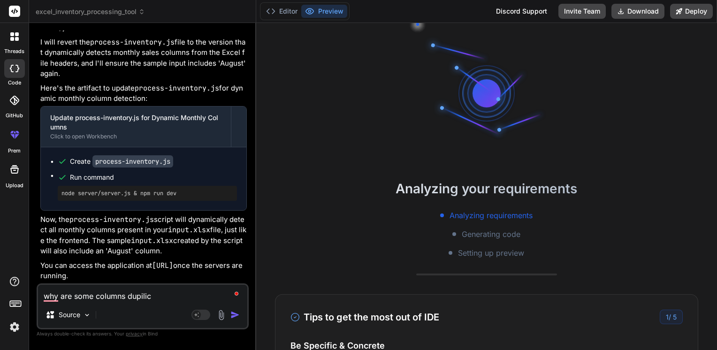
type textarea "x"
type textarea "why are some columns dupilicat"
type textarea "x"
type textarea "why are some columns dupilicati"
type textarea "x"
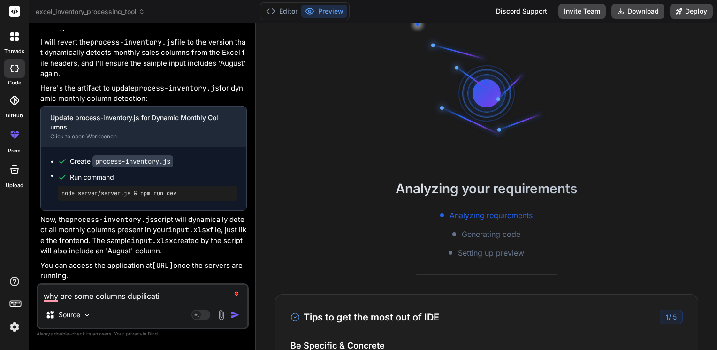
type textarea "why are some columns dupilicatio"
type textarea "x"
type textarea "why are some columns dupilication"
type textarea "x"
type textarea "why are some columns dupilicationg"
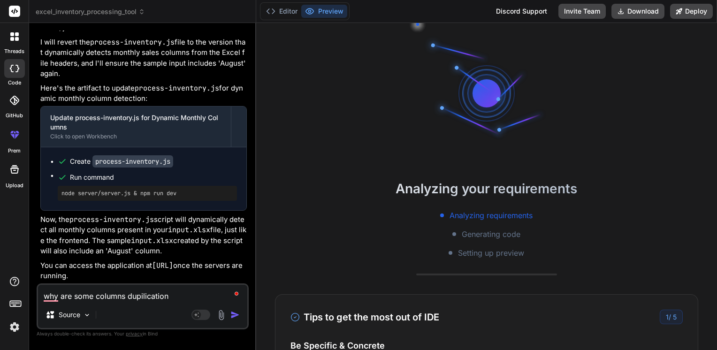
type textarea "x"
type textarea "why are some columns dupilicationg"
type textarea "x"
type textarea "why are some columns dupilicationg i"
type textarea "x"
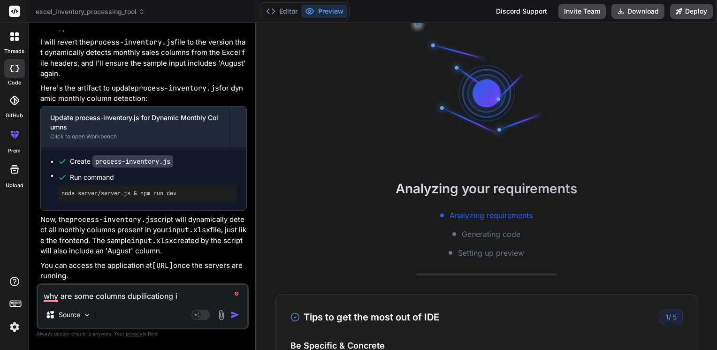
type textarea "why are some columns dupilicationg it"
type textarea "x"
type textarea "why are some columns dupilicationg its"
type textarea "x"
type textarea "why are some columns dupilicationg itse"
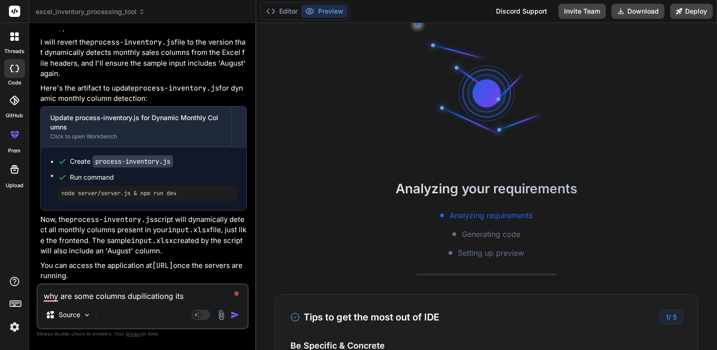
type textarea "x"
type textarea "why are some columns dupilicationg itsel"
type textarea "x"
type textarea "why are some columns dupilicationg itself"
type textarea "x"
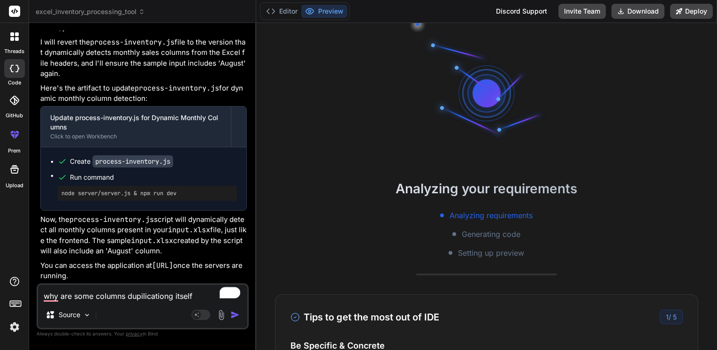
click at [163, 296] on textarea "why are some columns dupilicationg itself" at bounding box center [142, 293] width 209 height 17
type textarea "why are some columns dupilicating itself"
type textarea "x"
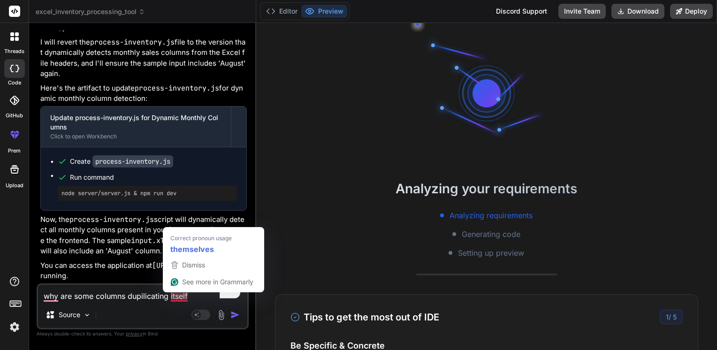
click at [176, 296] on textarea "why are some columns dupilicating itself" at bounding box center [142, 293] width 209 height 17
type textarea "why are some columns dupilicating themselves"
type textarea "x"
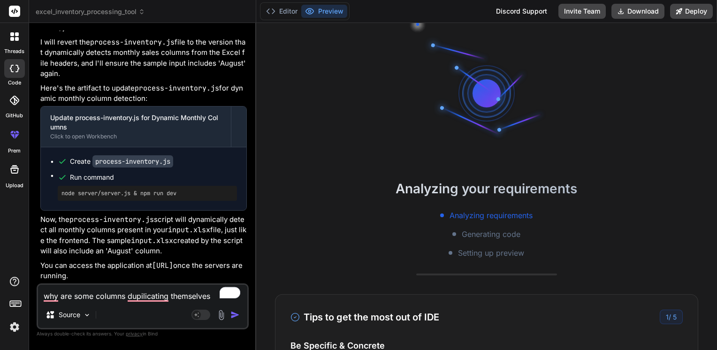
click at [152, 300] on textarea "why are some columns dupilicating themselves" at bounding box center [142, 293] width 209 height 17
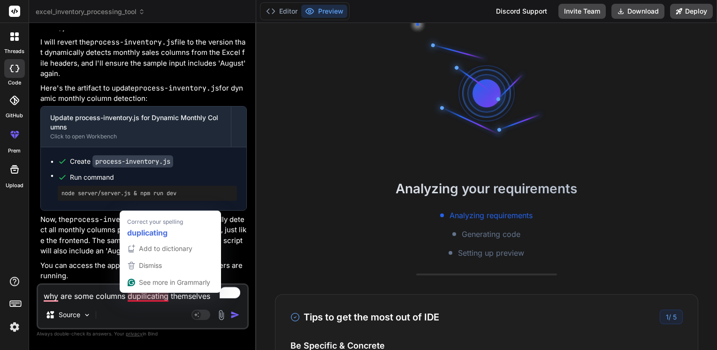
click at [146, 299] on textarea "why are some columns dupilicating themselves" at bounding box center [142, 293] width 209 height 17
type textarea "why are some columns duplicating themselves"
type textarea "x"
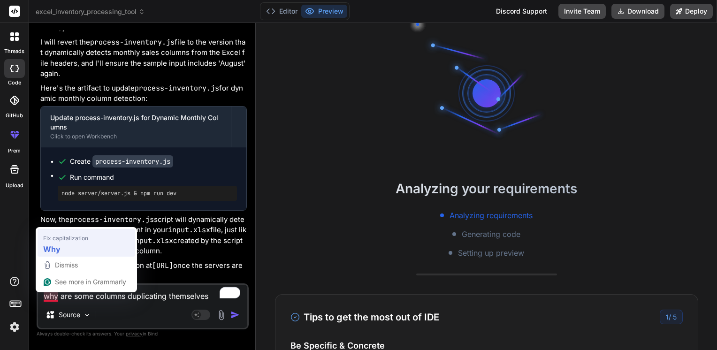
type textarea "Why are some columns duplicating themselves"
type textarea "x"
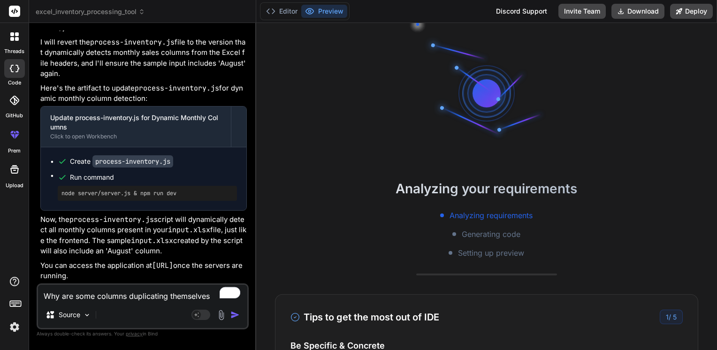
click at [210, 297] on textarea "Why are some columns duplicating themselves" at bounding box center [142, 293] width 209 height 17
type textarea "Why are some columns duplicating themselves"
type textarea "x"
type textarea "Why are some columns duplicating themselves k"
type textarea "x"
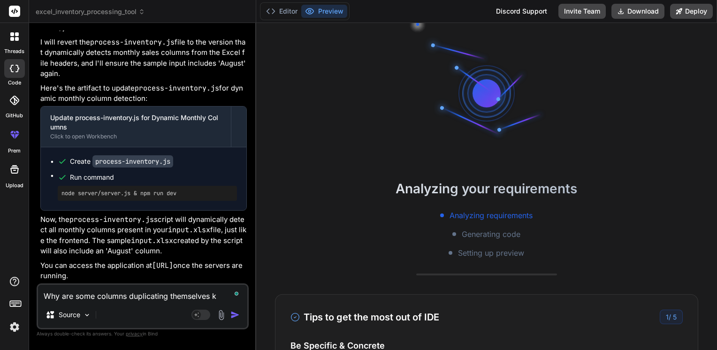
type textarea "Why are some columns duplicating themselves ki"
type textarea "x"
type textarea "Why are some columns duplicating themselves kin"
type textarea "x"
type textarea "Why are some columns duplicating themselves kind"
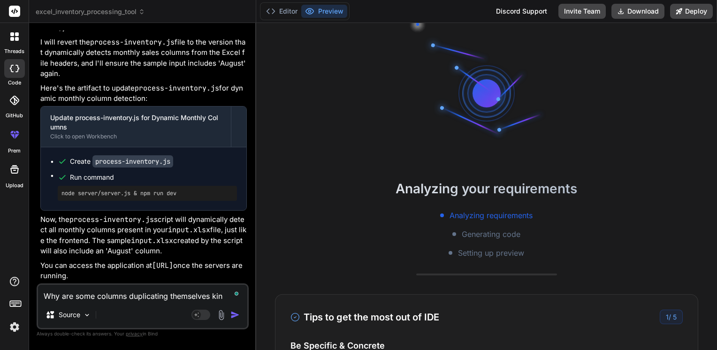
type textarea "x"
type textarea "Why are some columns duplicating themselves kindl"
type textarea "x"
type textarea "Why are some columns duplicating themselves kindly"
type textarea "x"
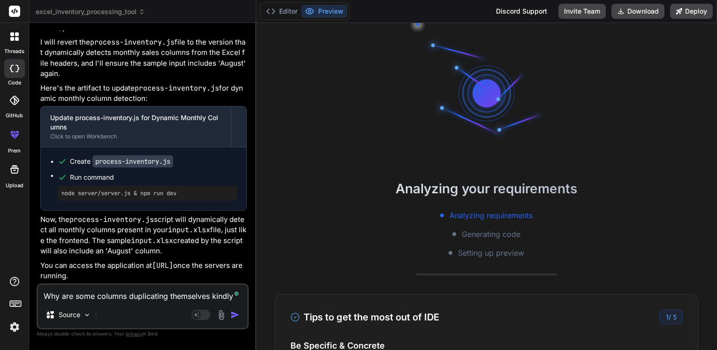
type textarea "Why are some columns duplicating themselves kindly"
type textarea "x"
type textarea "Why are some columns duplicating themselves kindly f"
type textarea "x"
type textarea "Why are some columns duplicating themselves kindly fi"
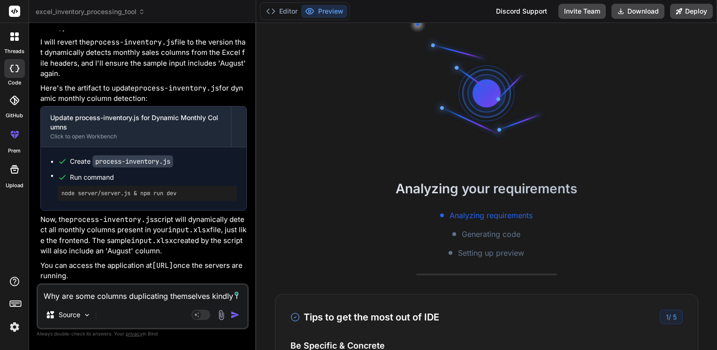
type textarea "x"
type textarea "Why are some columns duplicating themselves kindly fix"
type textarea "x"
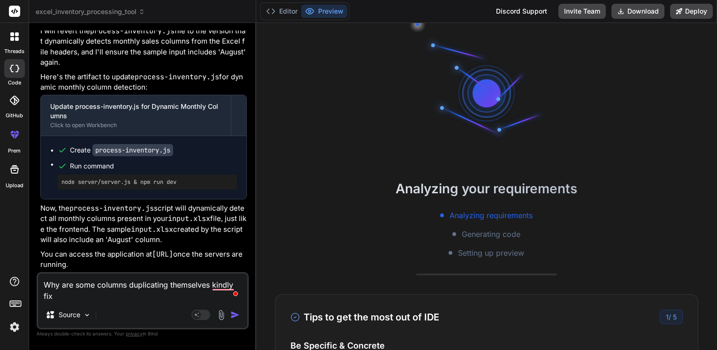
type textarea "Why are some columns duplicating themselves kindly fix"
type textarea "x"
type textarea "Why are some columns duplicating themselves kindly fix t"
type textarea "x"
type textarea "Why are some columns duplicating themselves kindly fix th"
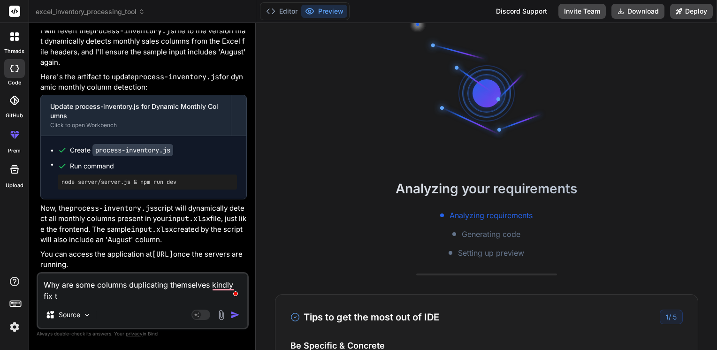
type textarea "x"
type textarea "Why are some columns duplicating themselves kindly fix the"
type textarea "x"
type textarea "Why are some columns duplicating themselves kindly fix the"
type textarea "x"
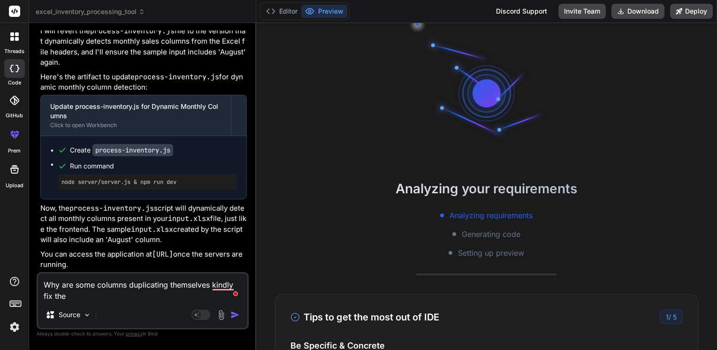
type textarea "Why are some columns duplicating themselves kindly fix the i"
type textarea "x"
type textarea "Why are some columns duplicating themselves kindly fix the is"
type textarea "x"
type textarea "Why are some columns duplicating themselves kindly fix the iss"
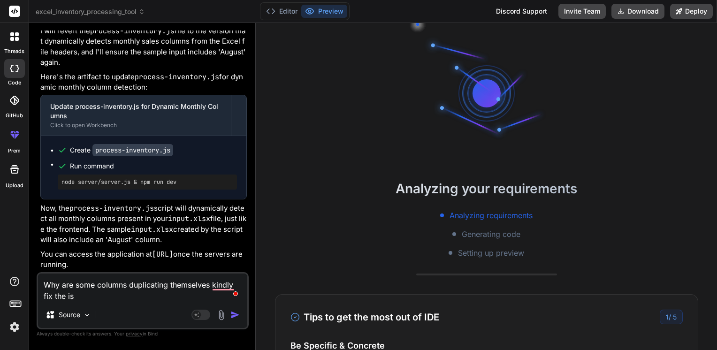
type textarea "x"
type textarea "Why are some columns duplicating themselves kindly fix the issu"
type textarea "x"
type textarea "Why are some columns duplicating themselves kindly fix the issue"
type textarea "x"
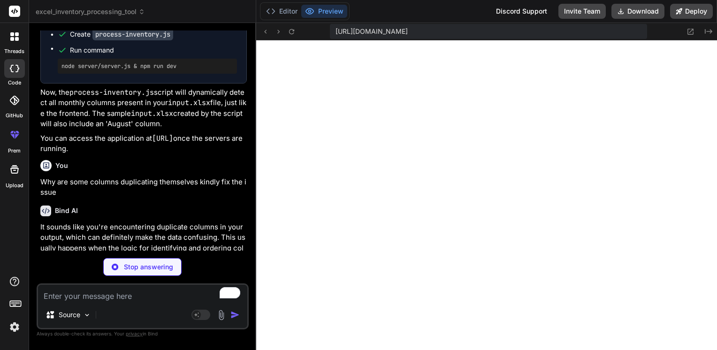
scroll to position [414, 0]
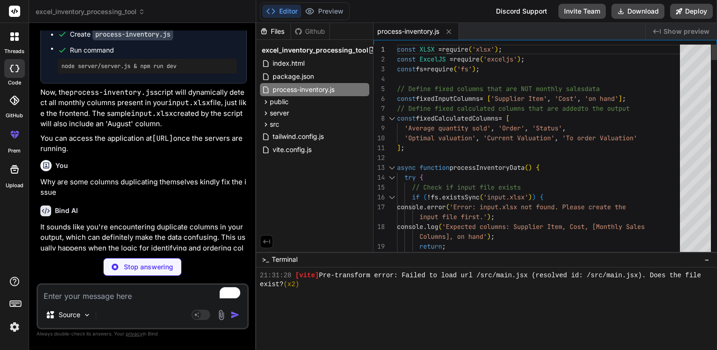
type textarea "x"
type textarea "\n </tbody>\n </table>\n </div>\n </div>\n </>\n )}\n </div>\n </div>\n );\n}\n…"
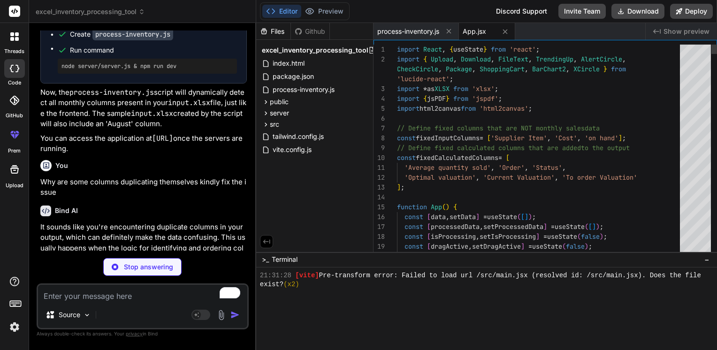
type textarea "x"
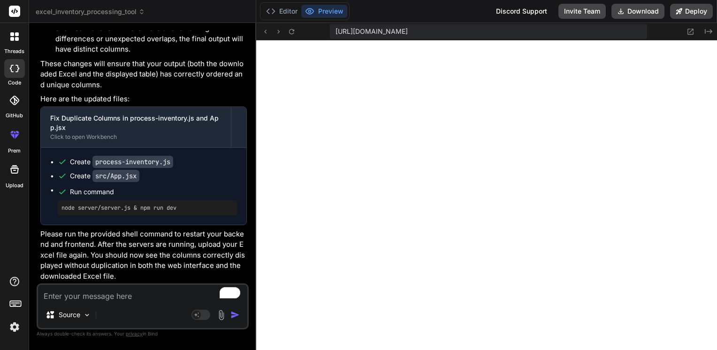
scroll to position [2469, 0]
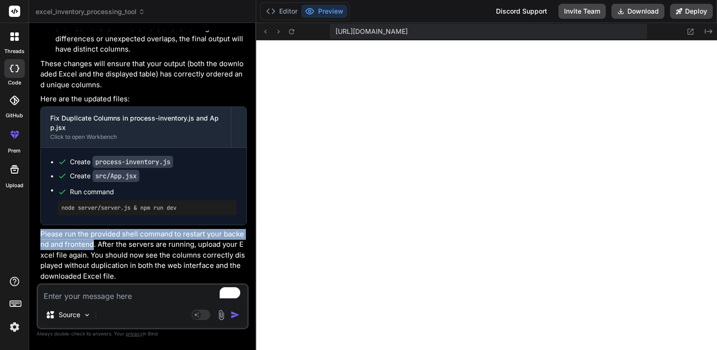
drag, startPoint x: 94, startPoint y: 246, endPoint x: 40, endPoint y: 230, distance: 55.8
click at [40, 230] on p "Please run the provided shell command to restart your backend and frontend. Aft…" at bounding box center [143, 255] width 206 height 53
copy p "Please run the provided shell command to restart your backend and frontend"
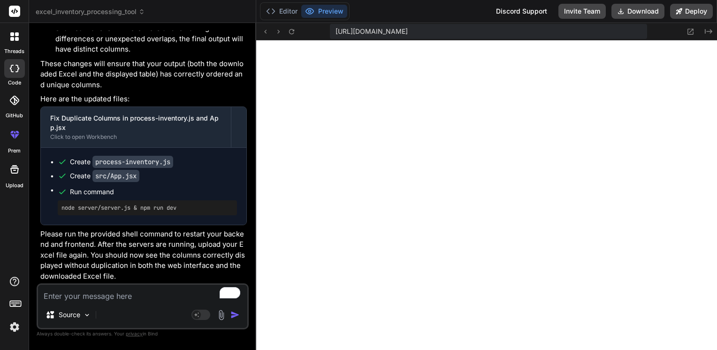
click at [75, 296] on textarea "To enrich screen reader interactions, please activate Accessibility in Grammarl…" at bounding box center [142, 293] width 209 height 17
paste textarea "Please run the provided shell command to restart your backend and frontend"
type textarea "Please run the provided shell command to restart your backend and frontend"
type textarea "x"
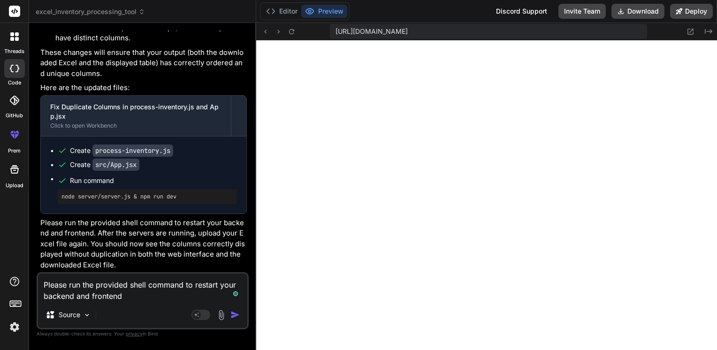
type textarea "Please run the provided shell command to restart your backend and frontend"
click at [233, 313] on img "button" at bounding box center [234, 314] width 9 height 9
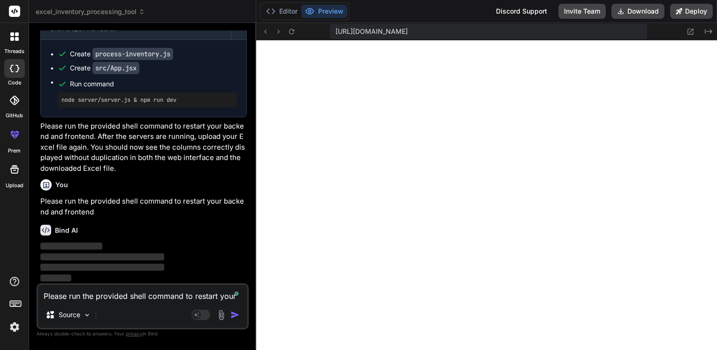
scroll to position [2576, 0]
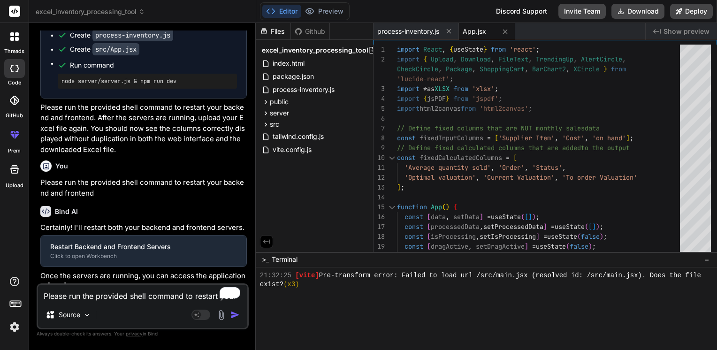
type textarea "x"
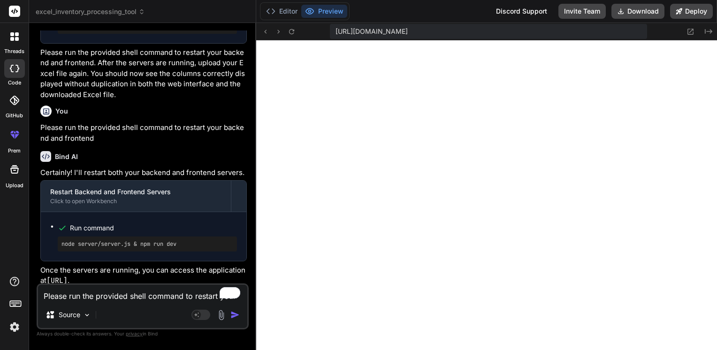
scroll to position [2655, 0]
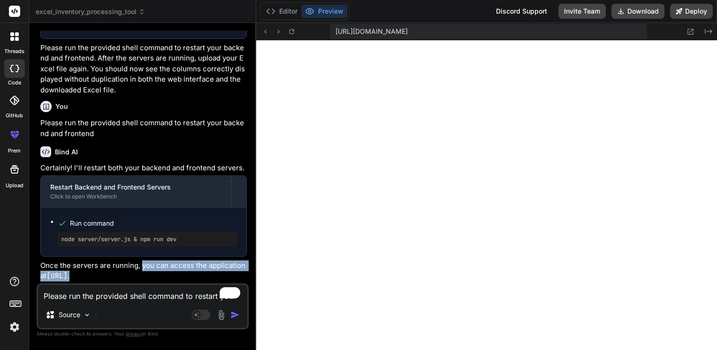
drag, startPoint x: 149, startPoint y: 275, endPoint x: 141, endPoint y: 267, distance: 11.0
click at [141, 267] on p "Once the servers are running, you can access the application at [URL] ." at bounding box center [143, 270] width 206 height 21
copy p "you can access the application at [URL] ."
click at [125, 294] on textarea "Please run the provided shell command to restart your backend and frontend" at bounding box center [142, 293] width 209 height 17
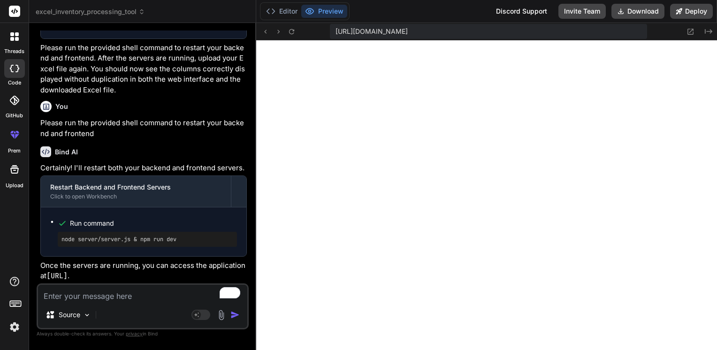
type textarea "u"
type textarea "x"
type textarea "un"
type textarea "x"
type textarea "una"
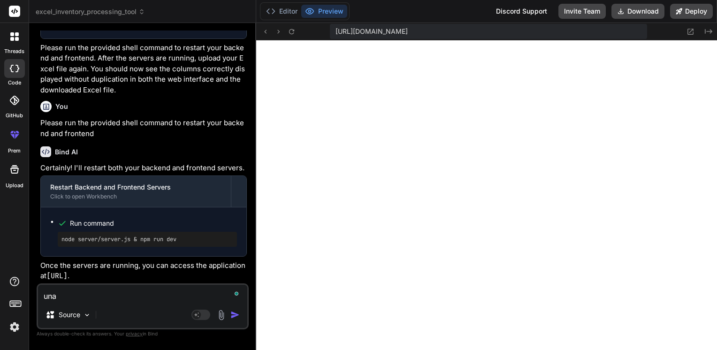
type textarea "x"
type textarea "unab"
type textarea "x"
type textarea "unabl"
type textarea "x"
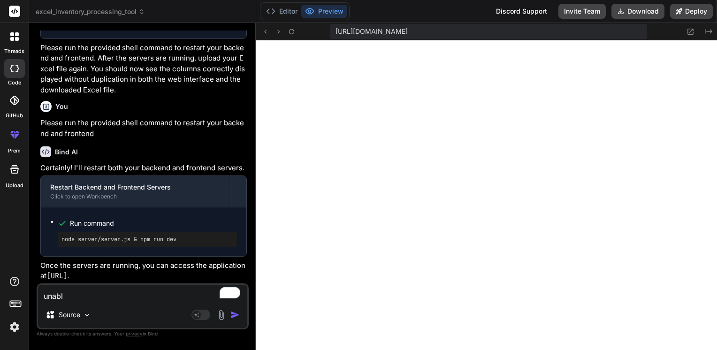
type textarea "unable"
type textarea "x"
type textarea "unable"
type textarea "x"
type textarea "unable t"
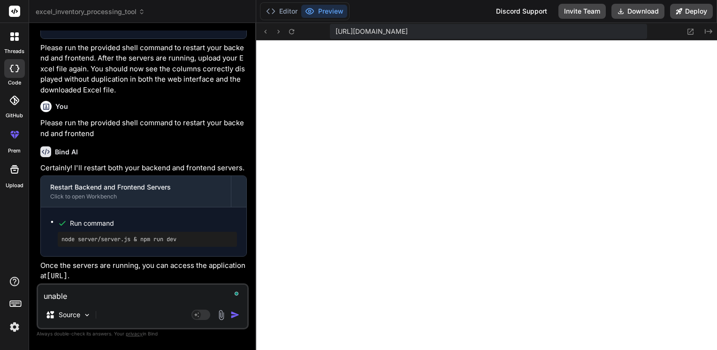
type textarea "x"
type textarea "unable to"
type textarea "x"
type textarea "unable to"
type textarea "x"
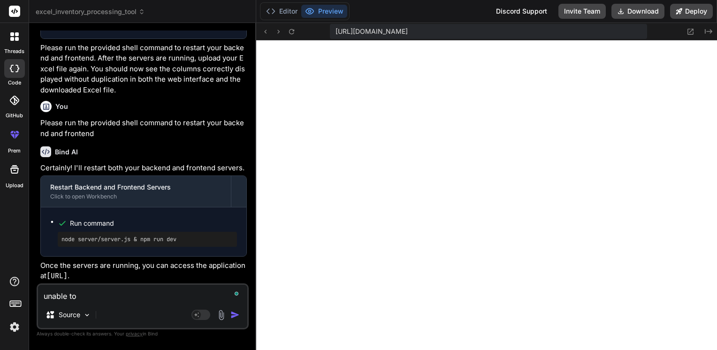
type textarea "unable to r"
type textarea "x"
type textarea "unable to ru"
type textarea "x"
type textarea "unable to rum"
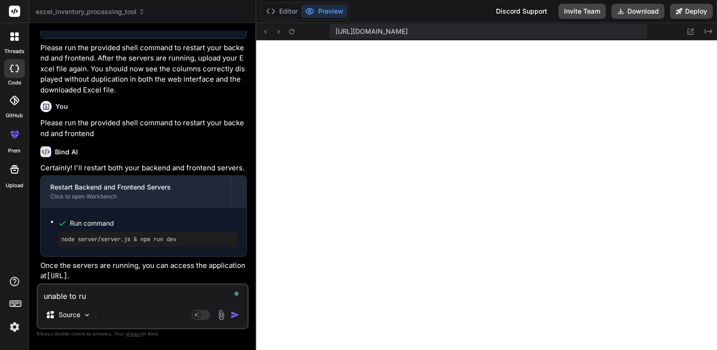
type textarea "x"
type textarea "unable to ru"
type textarea "x"
type textarea "unable to r"
type textarea "x"
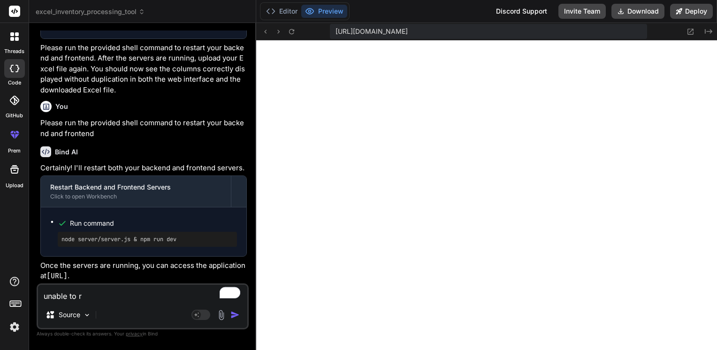
type textarea "unable to"
type textarea "x"
type textarea "unable to"
type textarea "x"
type textarea "unable t"
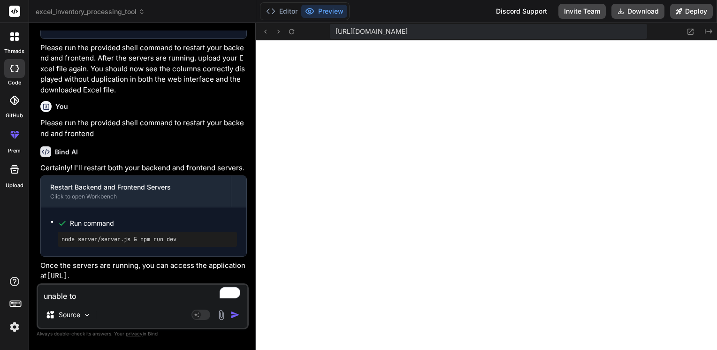
type textarea "x"
type textarea "unable"
type textarea "x"
type textarea "unable"
type textarea "x"
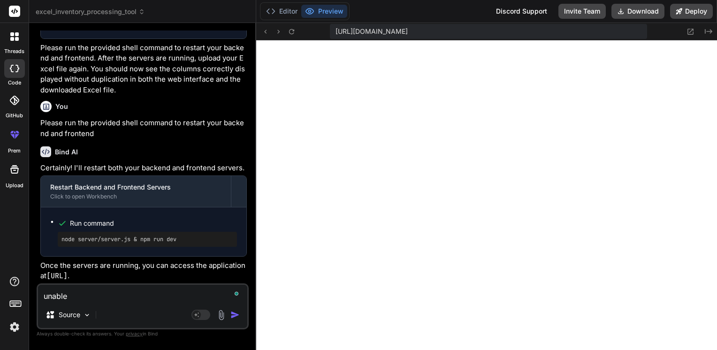
type textarea "unabl"
type textarea "x"
type textarea "unab"
type textarea "x"
type textarea "una"
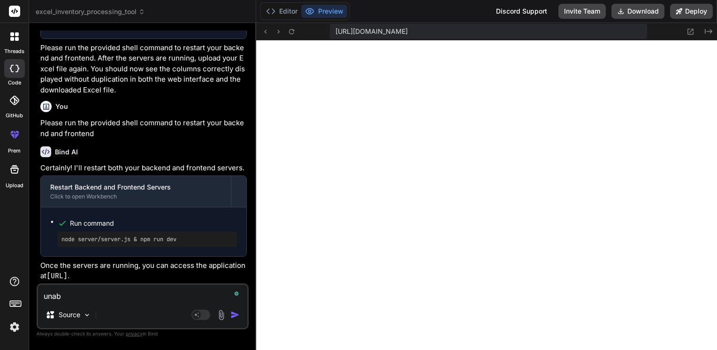
type textarea "x"
type textarea "un"
type textarea "x"
type textarea "u"
type textarea "x"
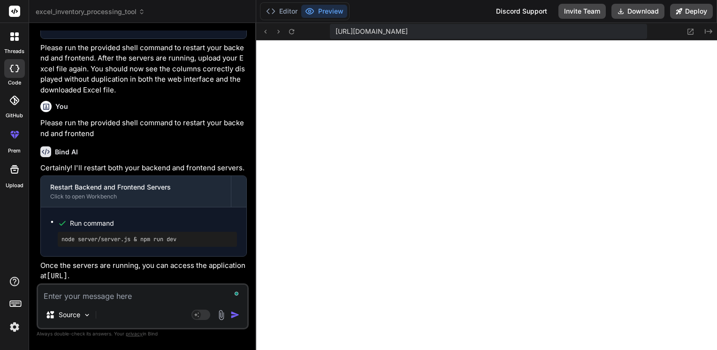
type textarea "x"
type textarea "u"
type textarea "x"
type textarea "un"
type textarea "x"
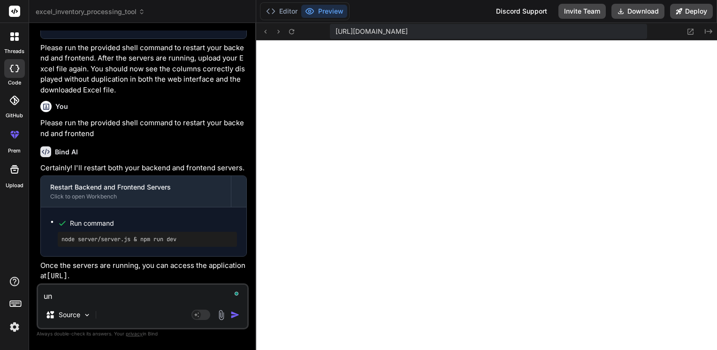
type textarea "una"
type textarea "x"
type textarea "unab"
paste textarea "- Type [URL]"
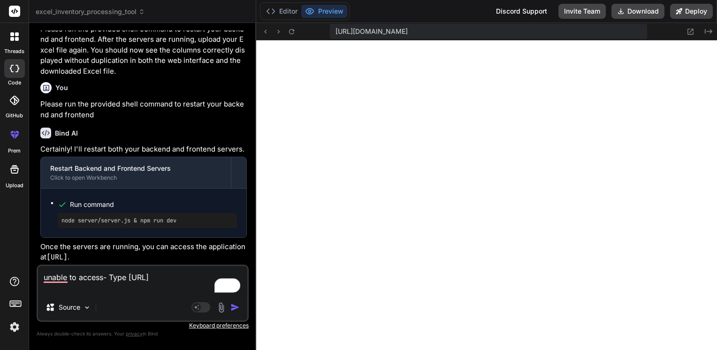
click at [129, 276] on textarea "unable to access- Type [URL]" at bounding box center [142, 280] width 209 height 28
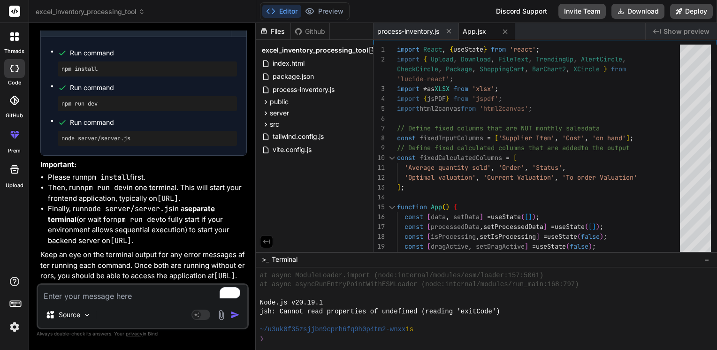
scroll to position [3102, 0]
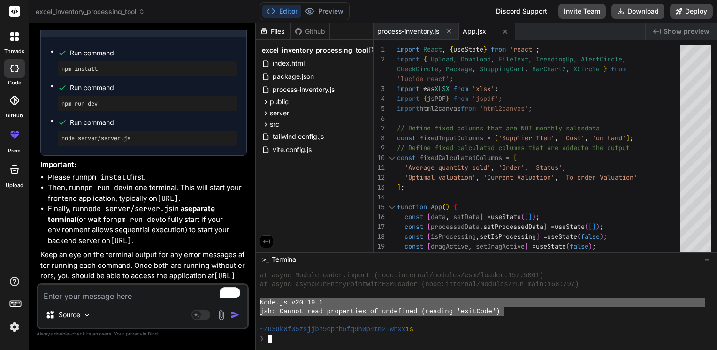
drag, startPoint x: 505, startPoint y: 314, endPoint x: 259, endPoint y: 303, distance: 246.5
click at [259, 303] on div "'''''''''''''''''''''''''''''''' ]]]]]]]]]]]]]]]]]]]]]]]]]]]]]]]] at async Modu…" at bounding box center [486, 308] width 461 height 83
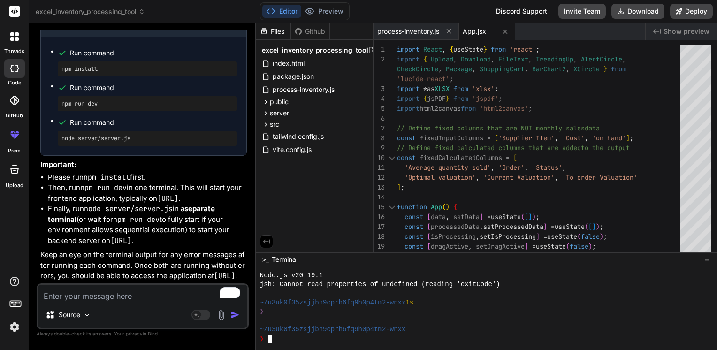
scroll to position [1711, 0]
click at [64, 293] on textarea "To enrich screen reader interactions, please activate Accessibility in Grammarl…" at bounding box center [142, 293] width 209 height 17
paste textarea "- Type [URL]"
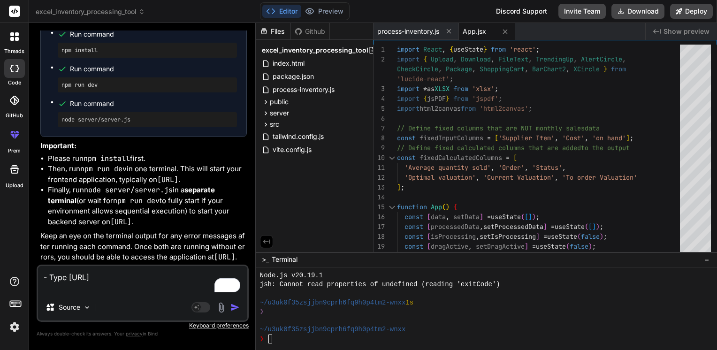
click at [178, 282] on textarea "- Type [URL]" at bounding box center [142, 280] width 209 height 28
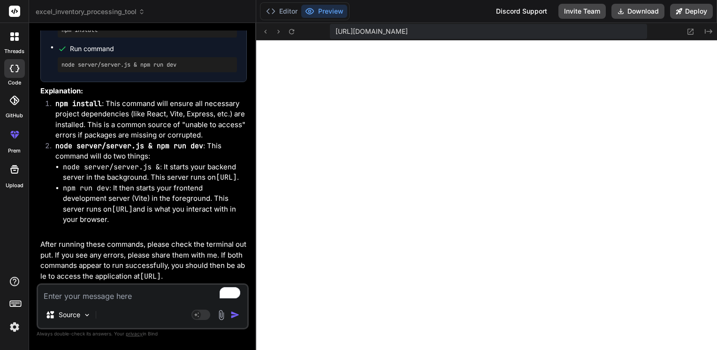
scroll to position [3641, 0]
click at [673, 12] on button "Deploy" at bounding box center [691, 11] width 43 height 15
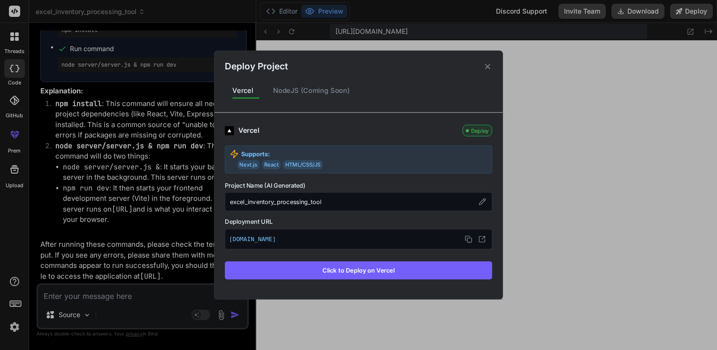
click at [327, 267] on button "Click to Deploy on Vercel" at bounding box center [358, 270] width 267 height 18
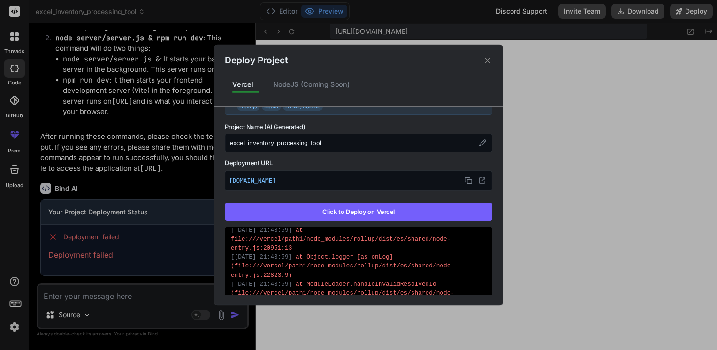
scroll to position [518, 0]
click at [395, 284] on div "[ [DATE] 21:43:59 ] at ModuleLoader.handleInvalidResolvedId (file:///vercel/pat…" at bounding box center [358, 291] width 255 height 27
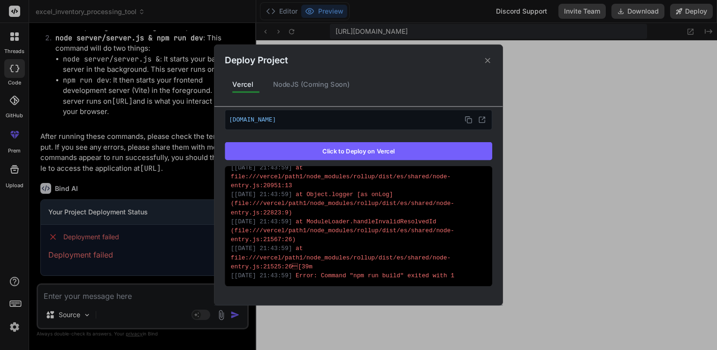
click at [487, 59] on icon at bounding box center [487, 60] width 9 height 9
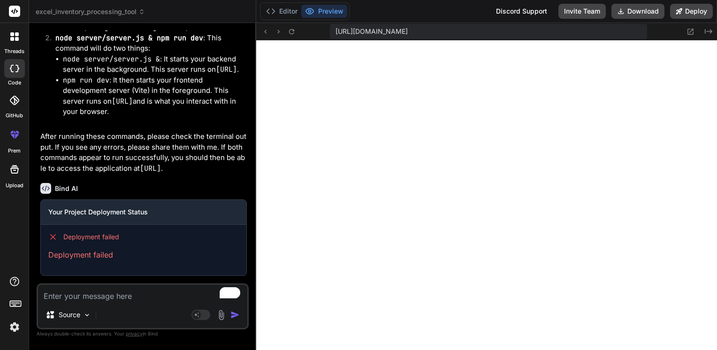
scroll to position [3749, 0]
click at [102, 296] on textarea "To enrich screen reader interactions, please activate Accessibility in Grammarl…" at bounding box center [142, 293] width 209 height 17
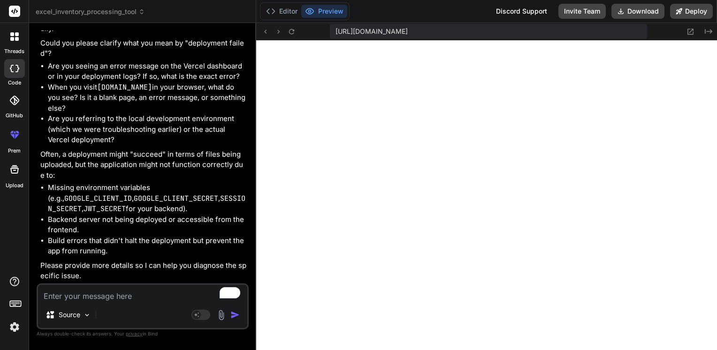
scroll to position [4131, 0]
click at [93, 299] on textarea "To enrich screen reader interactions, please activate Accessibility in Grammarl…" at bounding box center [142, 293] width 209 height 17
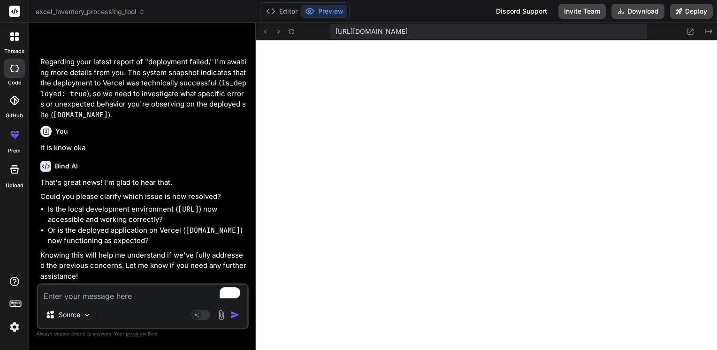
scroll to position [4946, 0]
click at [123, 301] on textarea "To enrich screen reader interactions, please activate Accessibility in Grammarl…" at bounding box center [142, 293] width 209 height 17
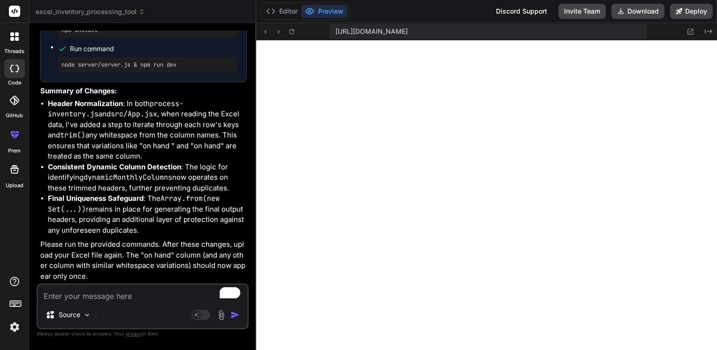
scroll to position [2252, 0]
click at [679, 14] on icon at bounding box center [679, 11] width 7 height 7
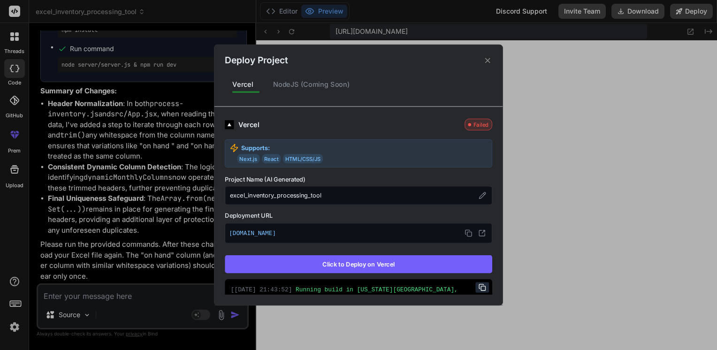
click at [474, 125] on div "Failed" at bounding box center [477, 125] width 27 height 12
click at [358, 262] on button "Click to Deploy on Vercel" at bounding box center [358, 264] width 267 height 18
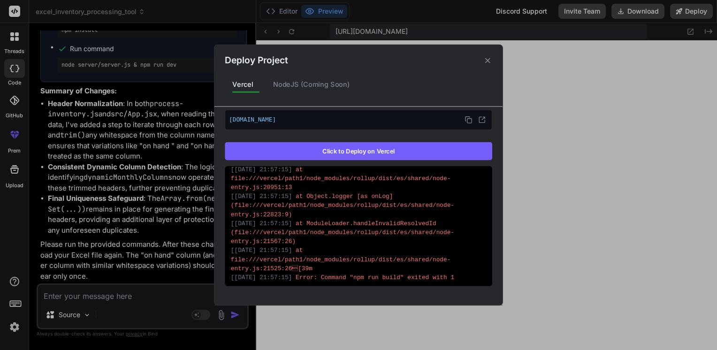
scroll to position [518, 0]
click at [373, 153] on button "Click to Deploy on Vercel" at bounding box center [358, 151] width 267 height 18
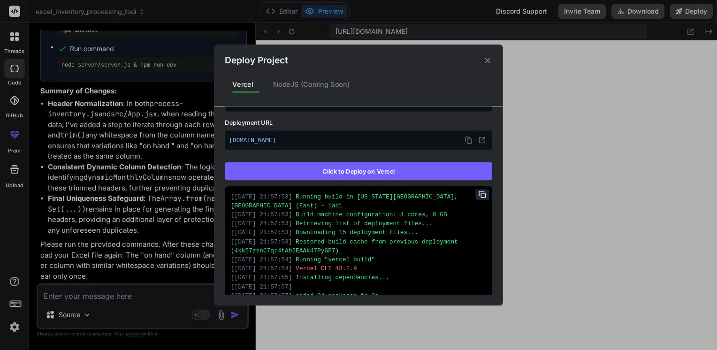
scroll to position [116, 0]
click at [479, 192] on icon at bounding box center [483, 195] width 8 height 8
click at [91, 294] on div "Deploy Project Vercel NodeJS (Coming Soon) Vercel Failed Supports: Next.js Reac…" at bounding box center [358, 175] width 717 height 350
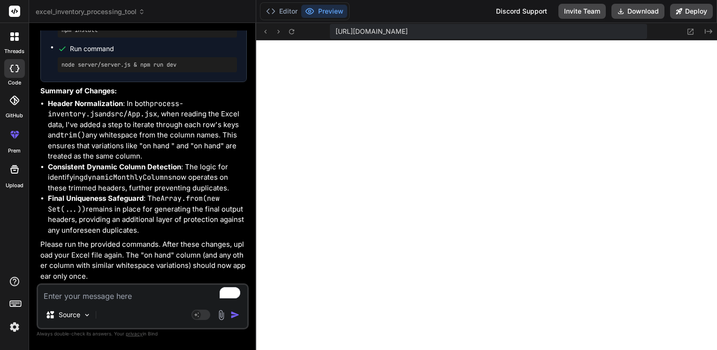
click at [74, 296] on textarea "To enrich screen reader interactions, please activate Accessibility in Grammarl…" at bounding box center [142, 293] width 209 height 17
paste textarea "Loremip dolor si Ametconsec, A.E., SED (Doei) – tem2 Incid utlabor etdoloremagn…"
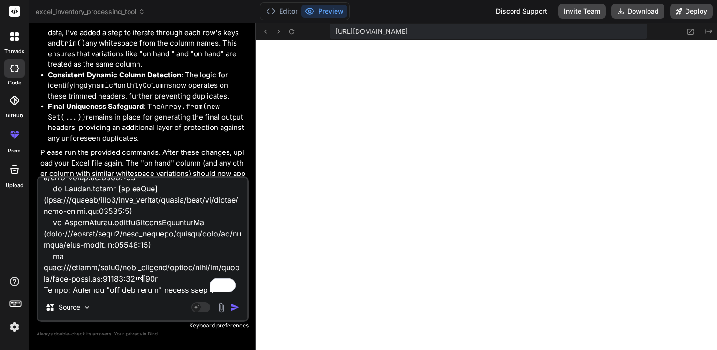
scroll to position [530, 0]
click at [235, 308] on img "button" at bounding box center [234, 307] width 9 height 9
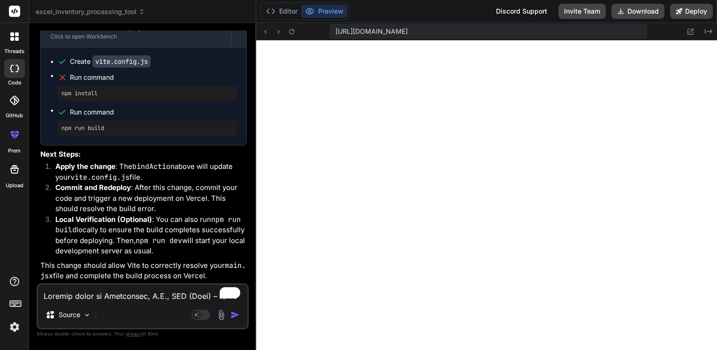
scroll to position [2323, 0]
click at [62, 80] on icon at bounding box center [62, 77] width 9 height 9
click at [79, 291] on textarea "To enrich screen reader interactions, please activate Accessibility in Grammarl…" at bounding box center [142, 293] width 209 height 17
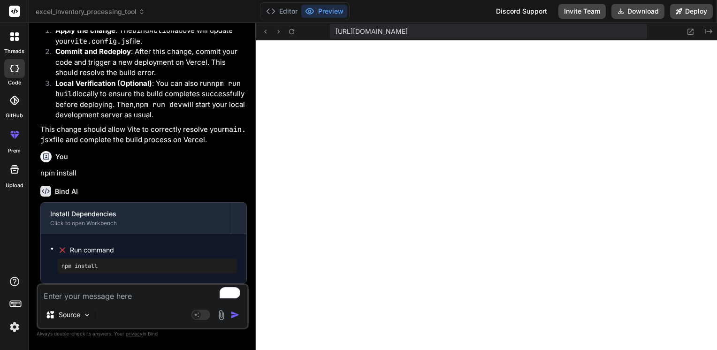
scroll to position [2368, 0]
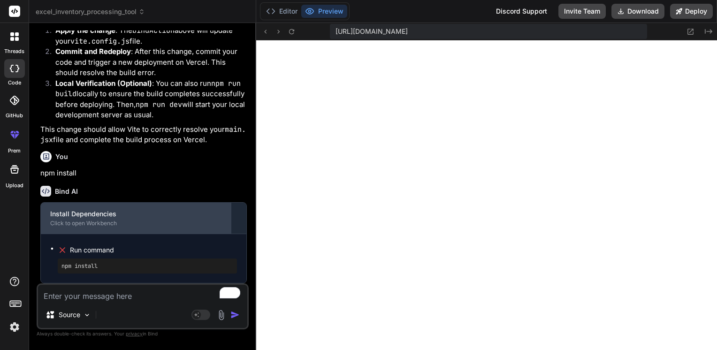
click at [119, 222] on div "Click to open Workbench" at bounding box center [135, 224] width 171 height 8
click at [67, 220] on div "Click to open Workbench" at bounding box center [135, 224] width 171 height 8
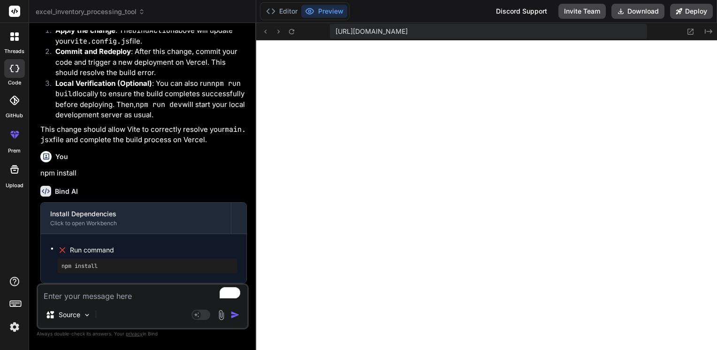
click at [84, 294] on textarea "To enrich screen reader interactions, please activate Accessibility in Grammarl…" at bounding box center [142, 293] width 209 height 17
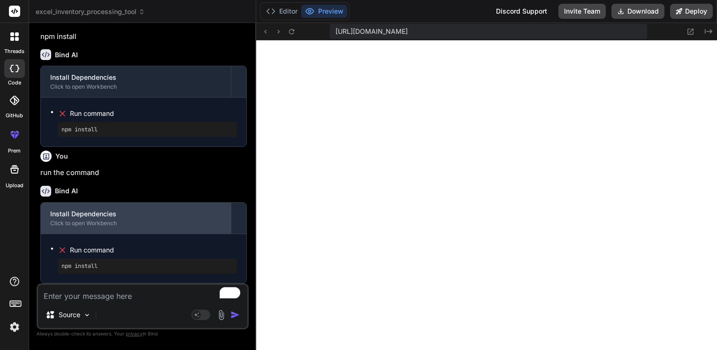
scroll to position [2413, 0]
